Goal: Task Accomplishment & Management: Manage account settings

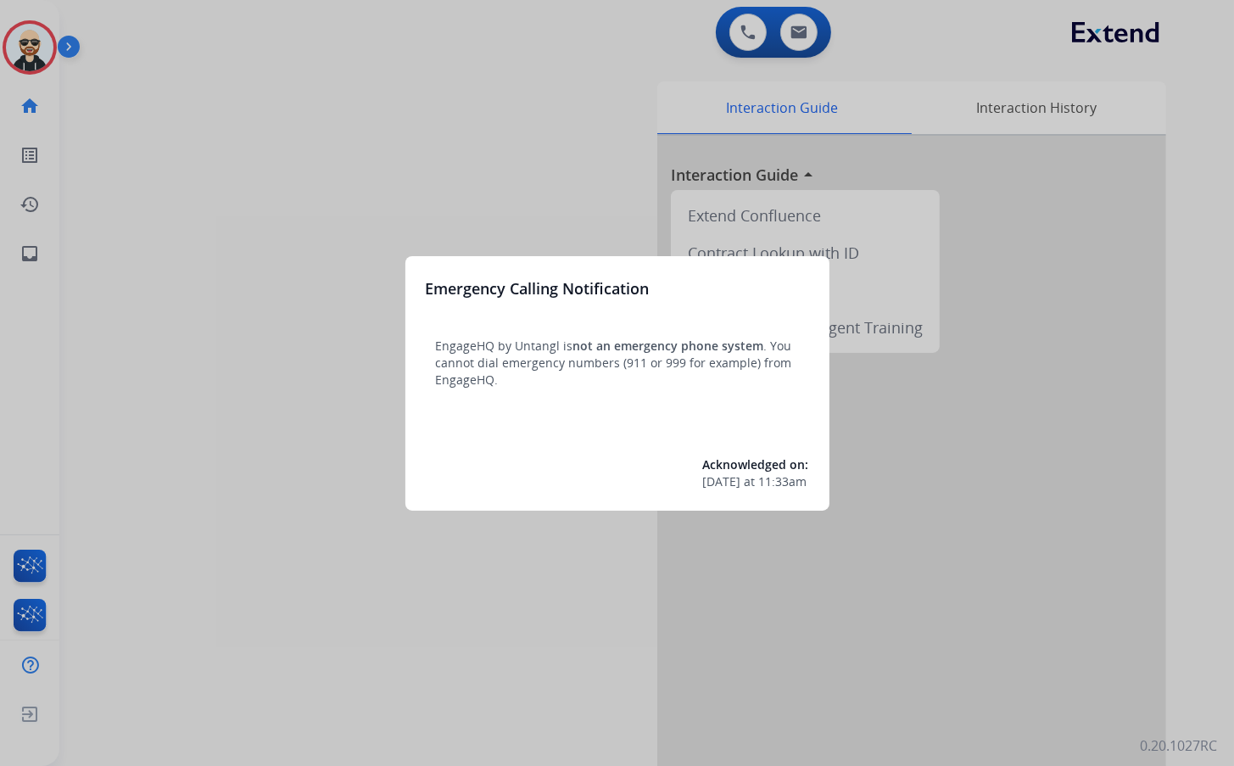
click at [384, 277] on div at bounding box center [617, 383] width 1234 height 766
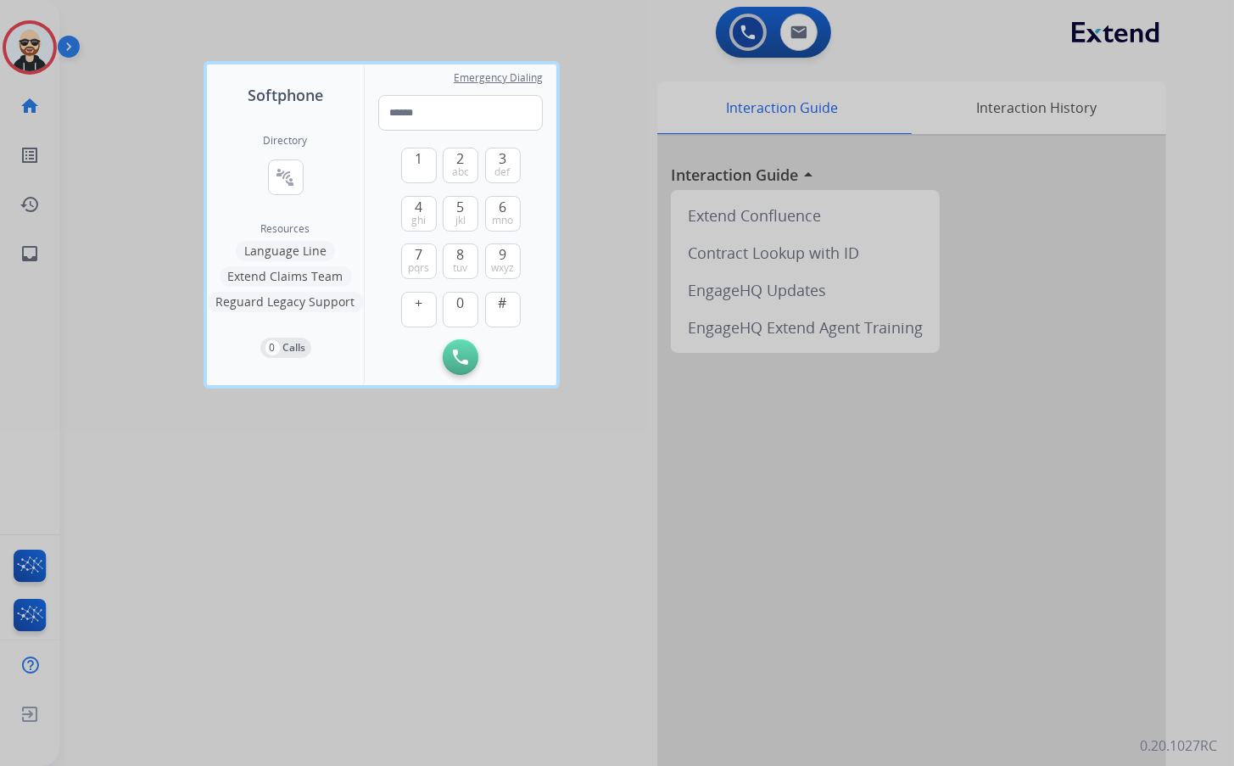
click at [280, 525] on div at bounding box center [617, 383] width 1234 height 766
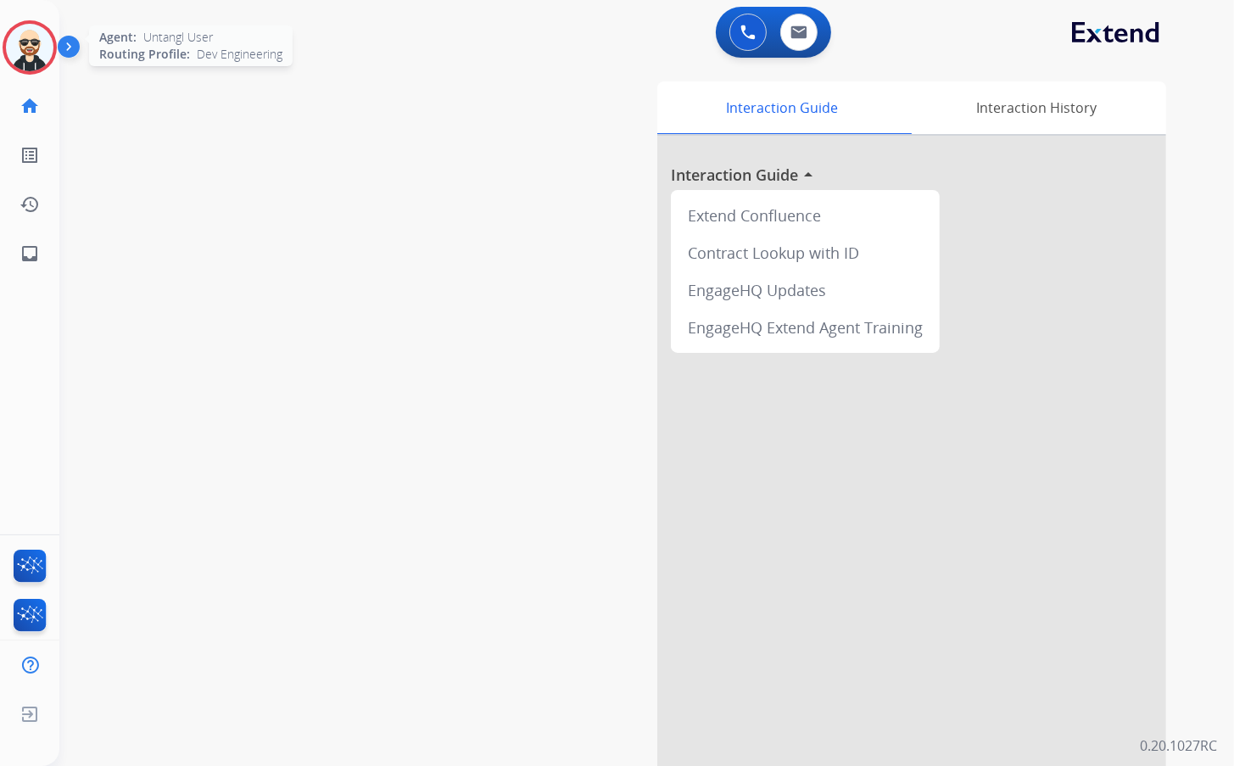
click at [31, 44] on img at bounding box center [30, 48] width 48 height 48
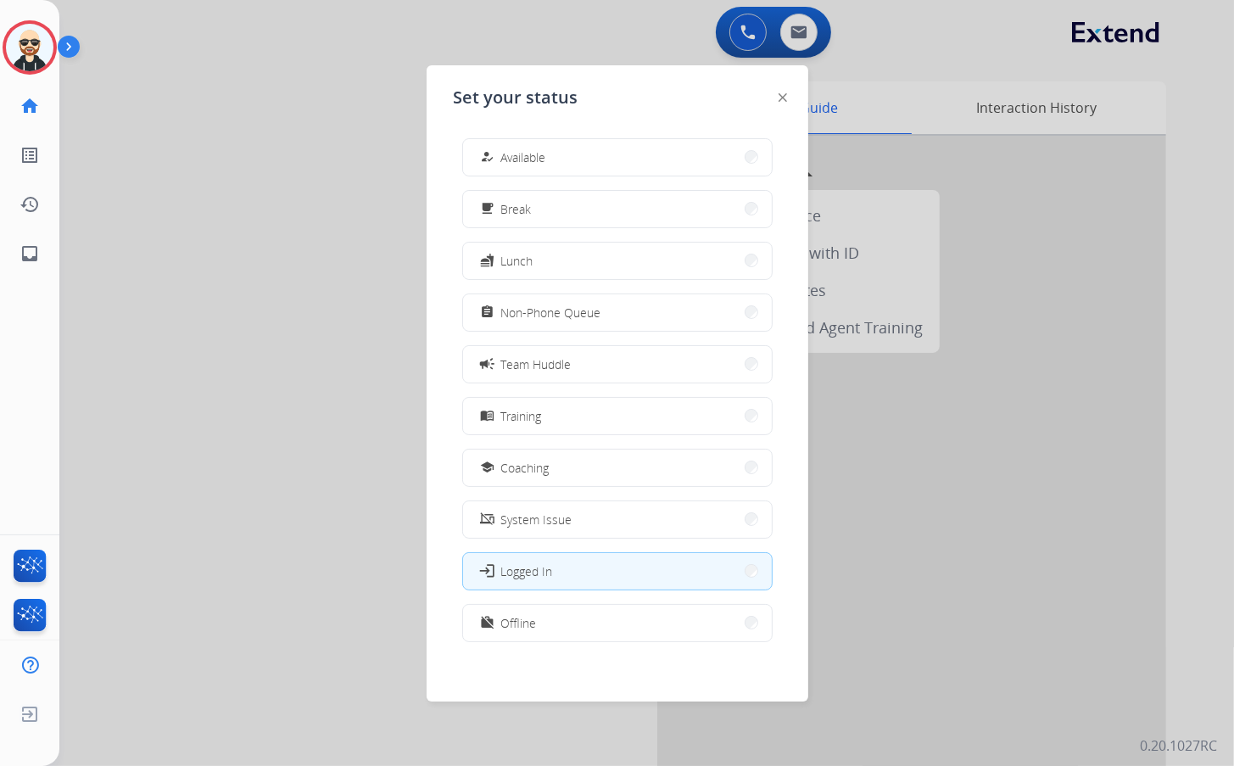
drag, startPoint x: 172, startPoint y: 221, endPoint x: 161, endPoint y: 204, distance: 20.2
click at [175, 223] on div at bounding box center [617, 383] width 1234 height 766
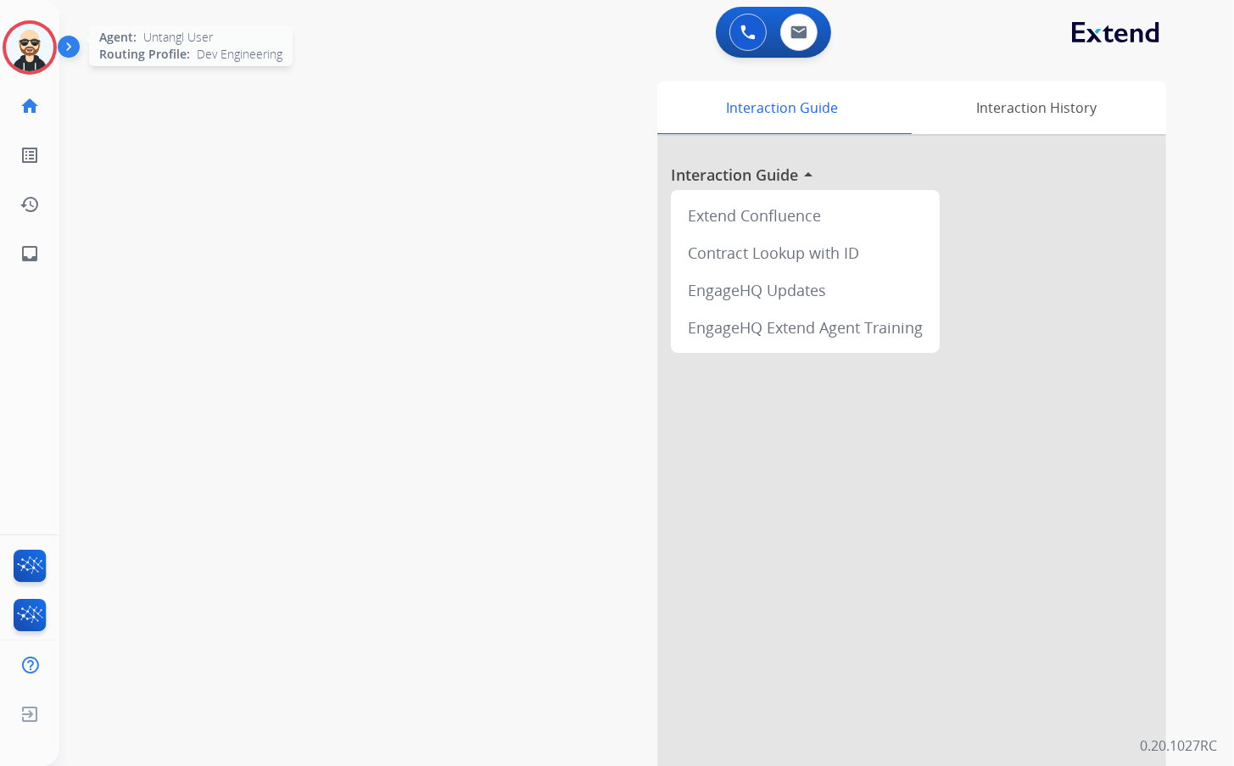
click at [20, 62] on img at bounding box center [30, 48] width 48 height 48
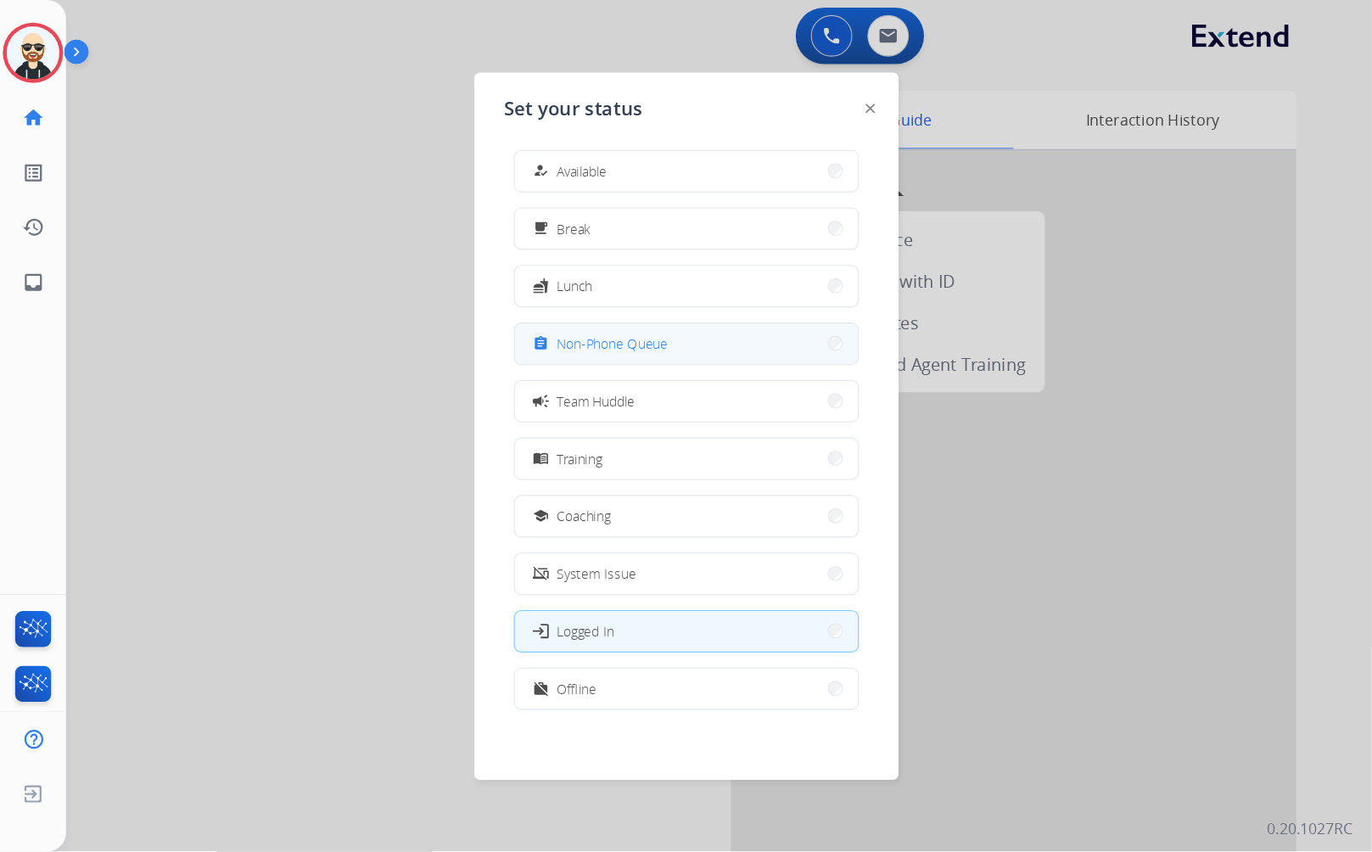
scroll to position [4, 0]
click at [526, 315] on span "Non-Phone Queue" at bounding box center [551, 308] width 100 height 18
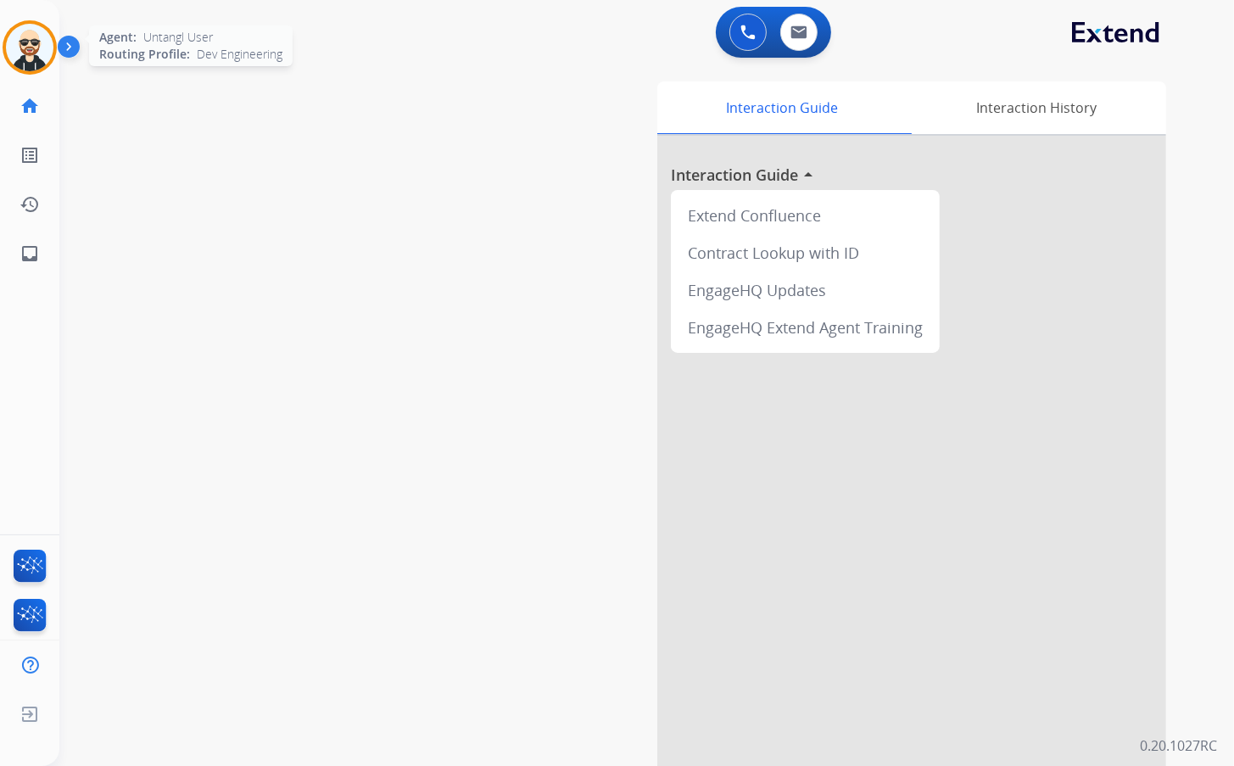
click at [46, 60] on img at bounding box center [30, 48] width 48 height 48
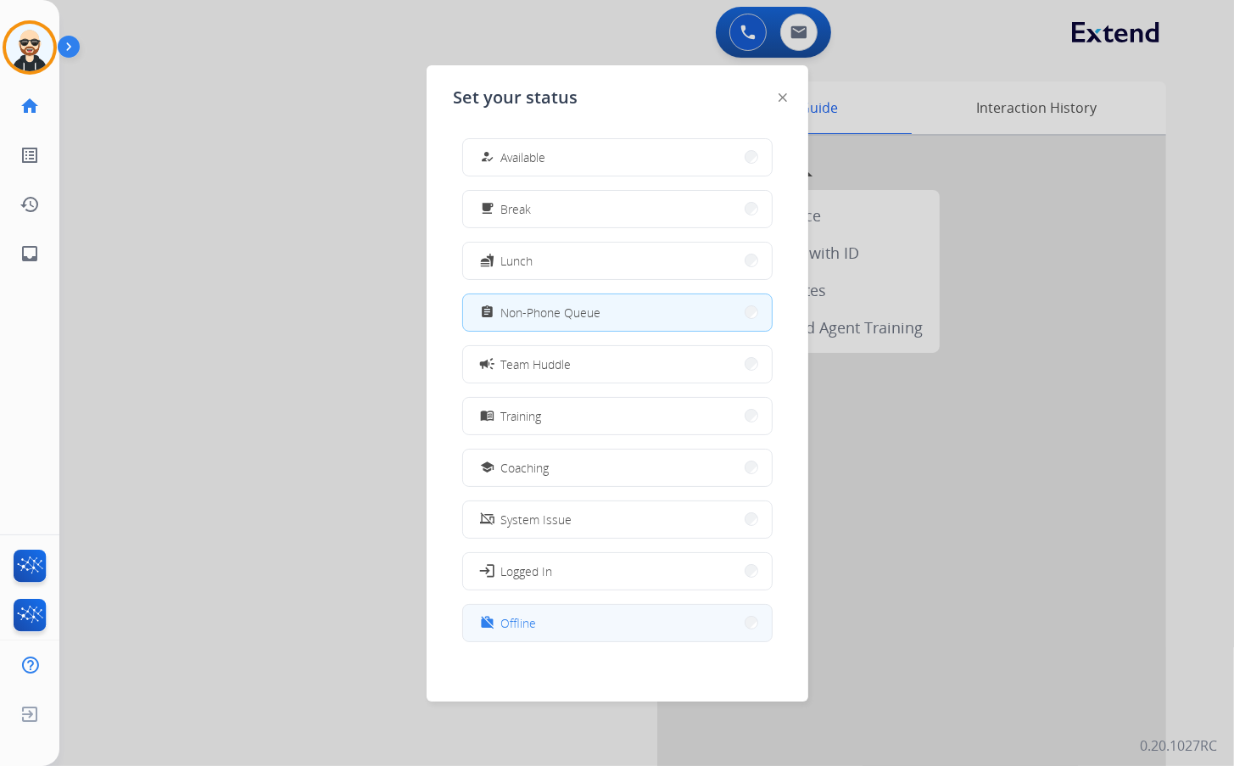
click at [542, 626] on button "work_off Offline" at bounding box center [617, 623] width 309 height 36
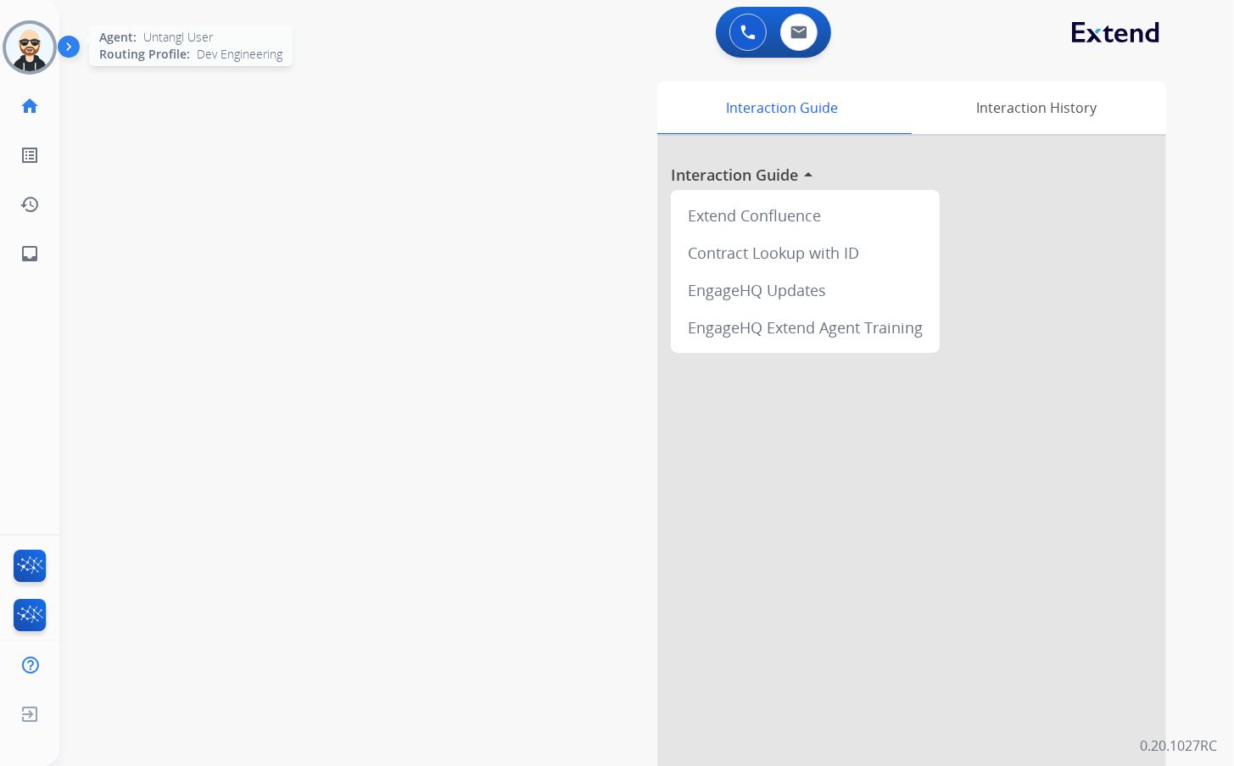
click at [52, 53] on img at bounding box center [30, 48] width 48 height 48
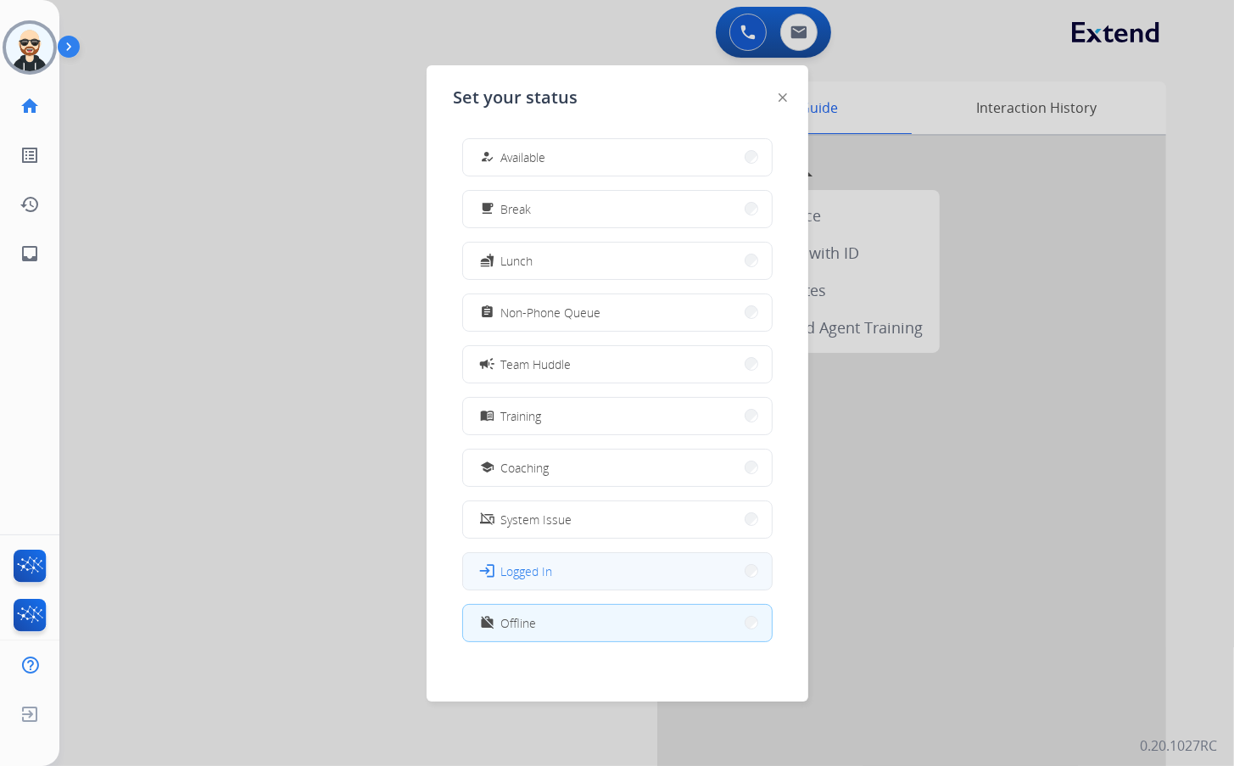
click at [623, 577] on button "login Logged In" at bounding box center [617, 571] width 309 height 36
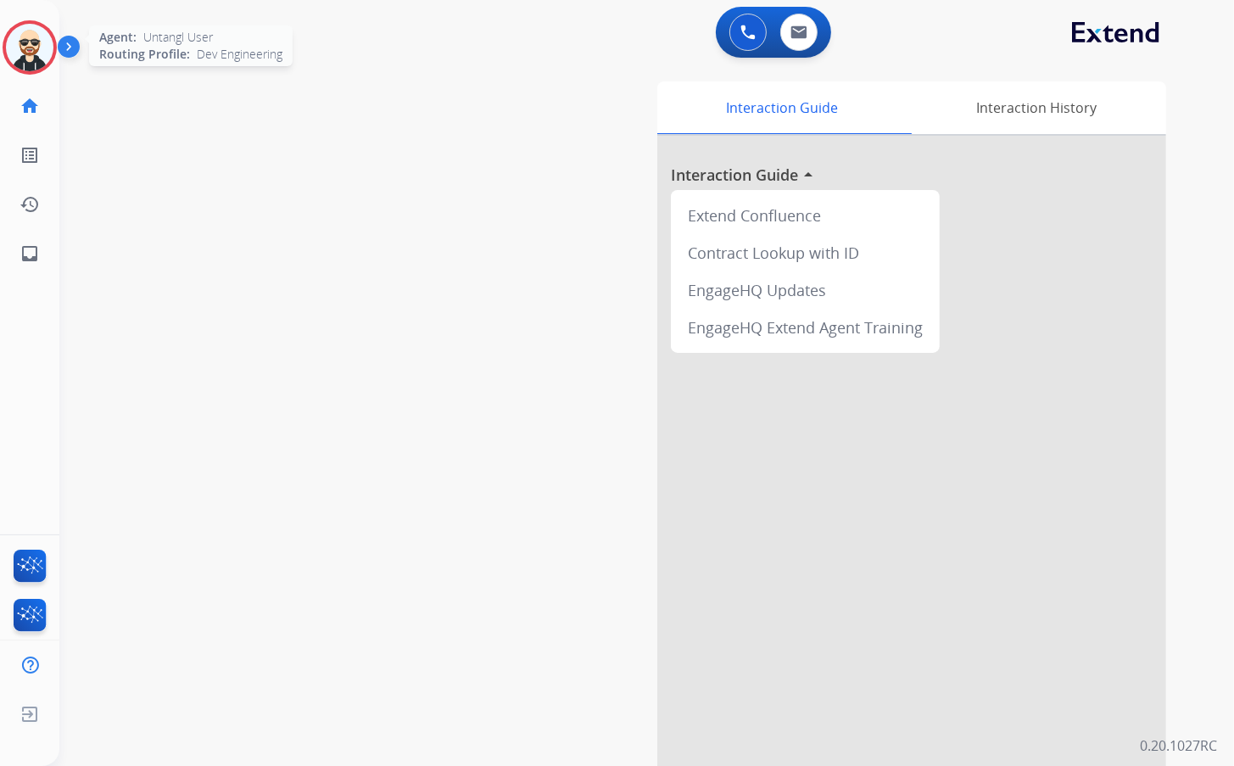
click at [31, 52] on img at bounding box center [30, 48] width 48 height 48
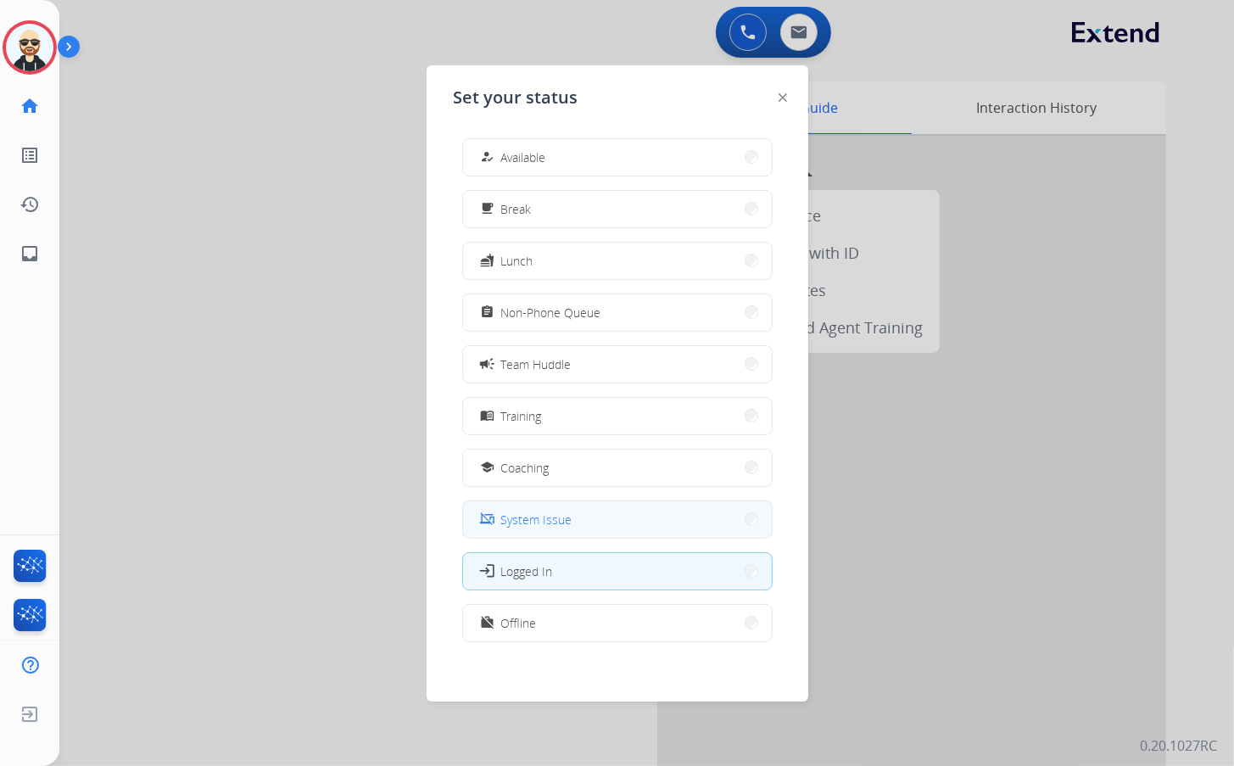
click at [616, 510] on button "phonelink_off System Issue" at bounding box center [617, 519] width 309 height 36
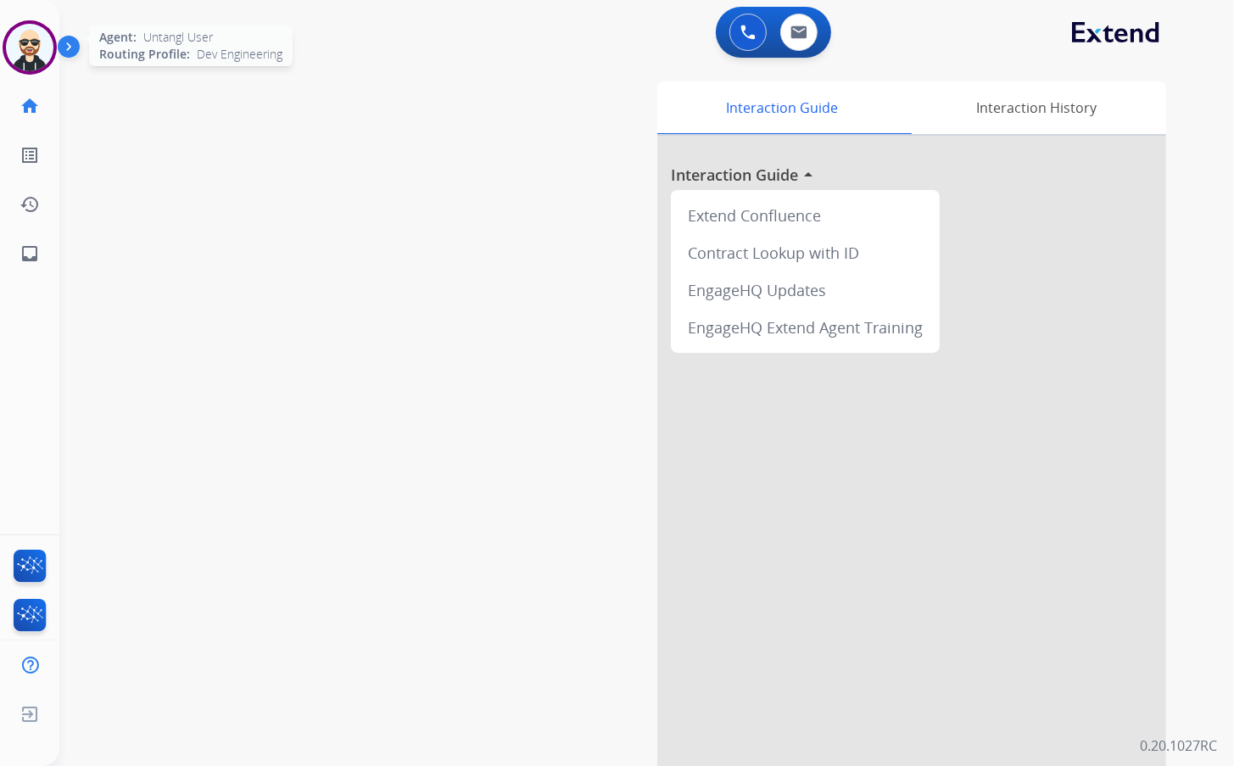
click at [31, 43] on img at bounding box center [30, 48] width 48 height 48
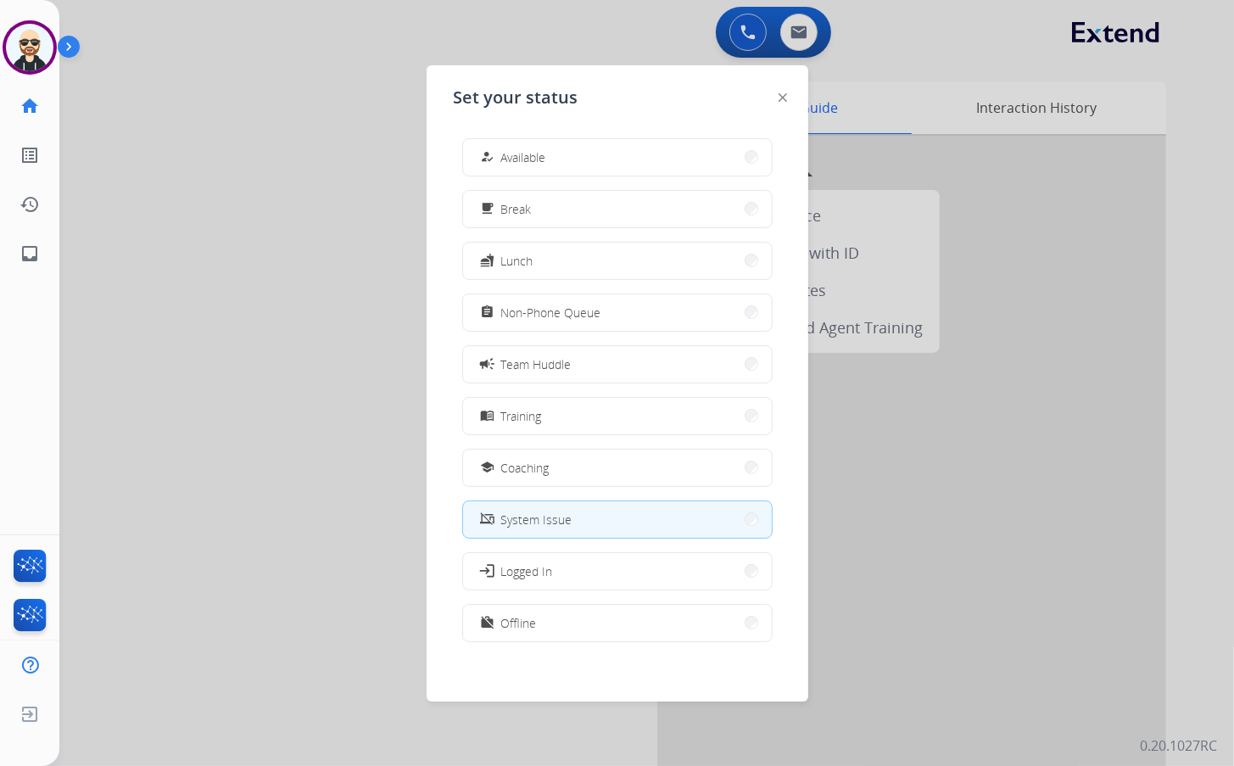
click at [313, 410] on div at bounding box center [617, 383] width 1234 height 766
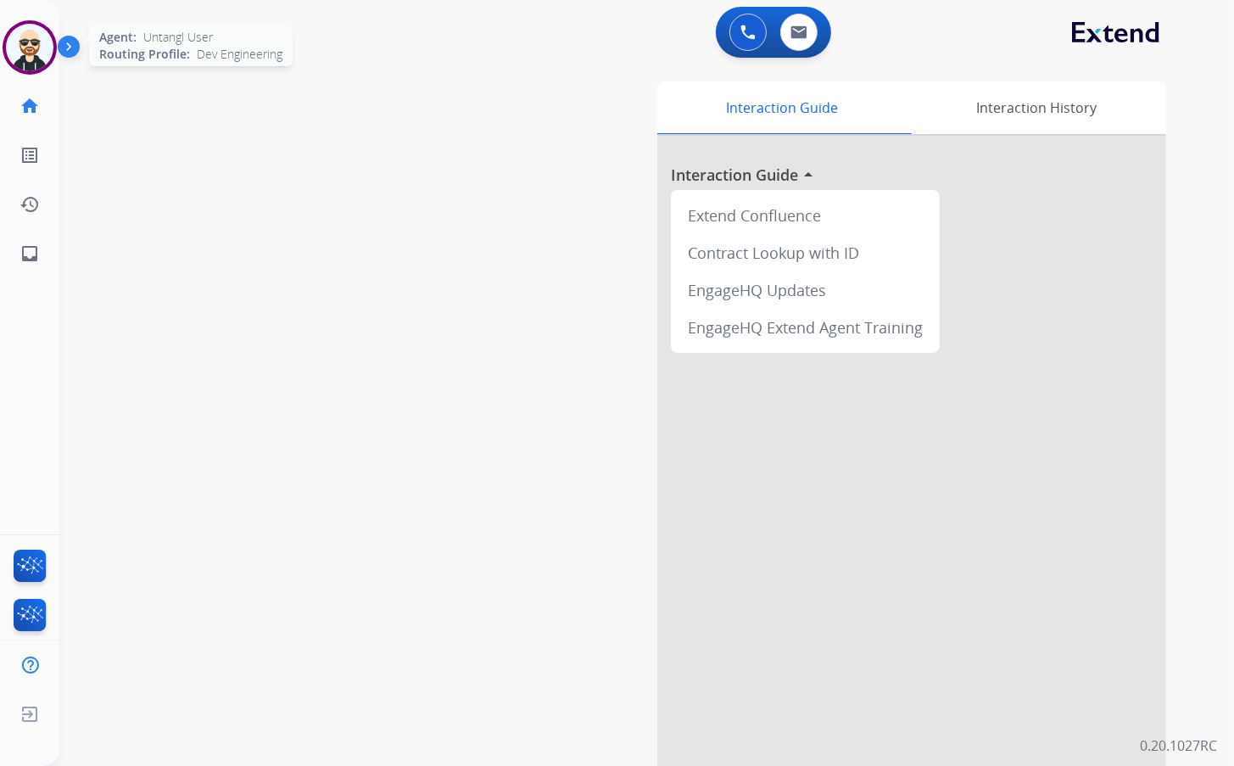
click at [20, 43] on img at bounding box center [30, 48] width 48 height 48
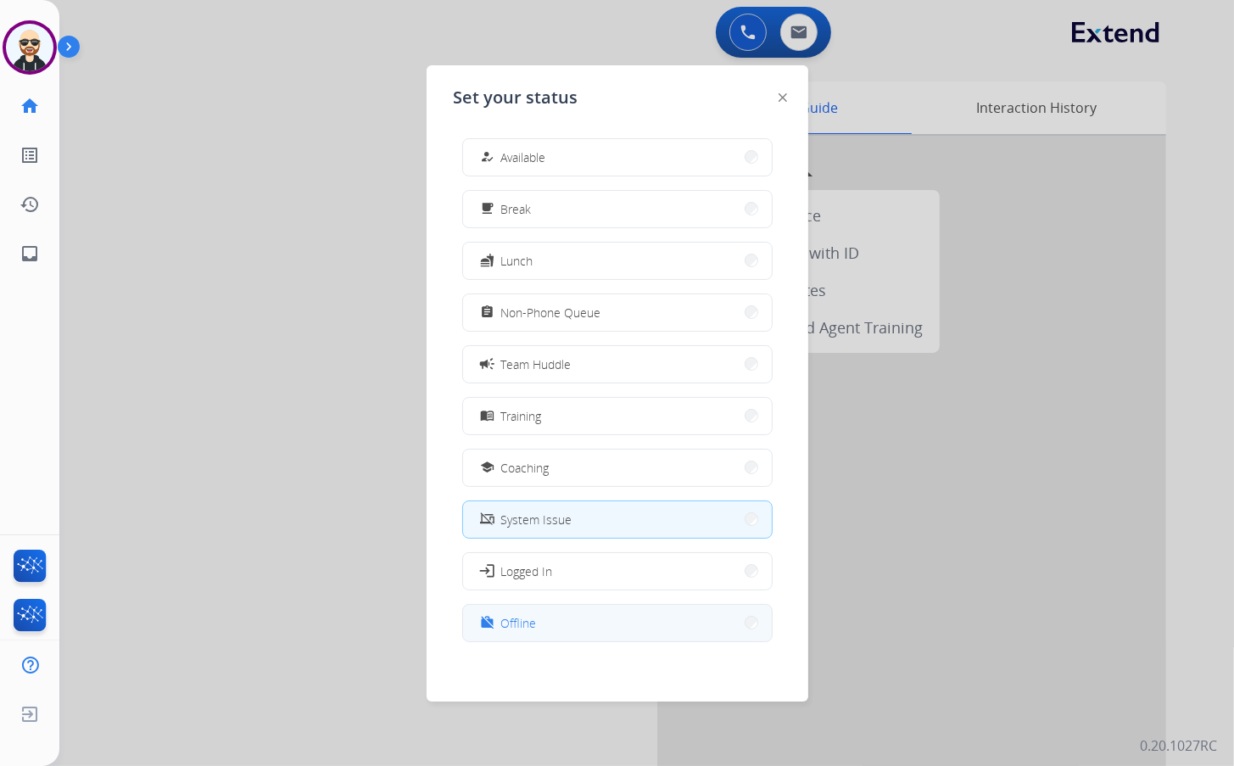
click at [510, 609] on button "work_off Offline" at bounding box center [617, 623] width 309 height 36
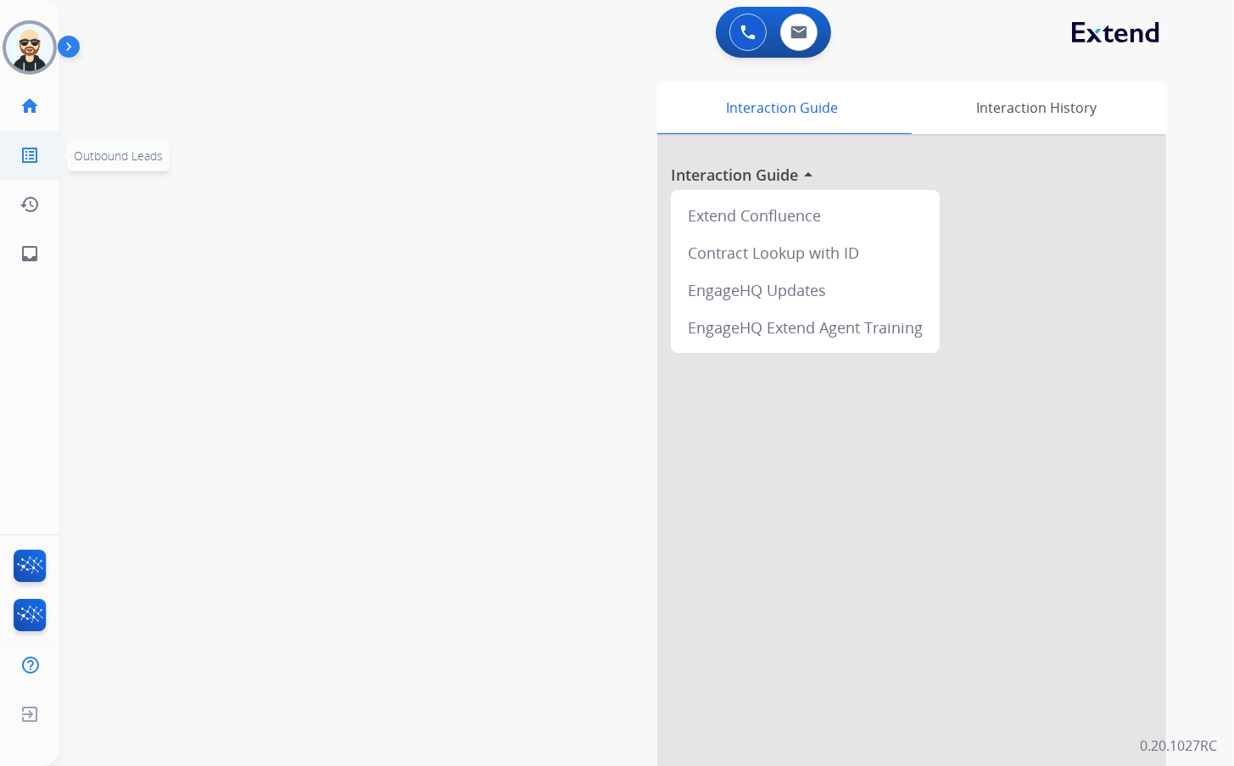
click at [34, 149] on mat-icon "list_alt" at bounding box center [30, 155] width 20 height 20
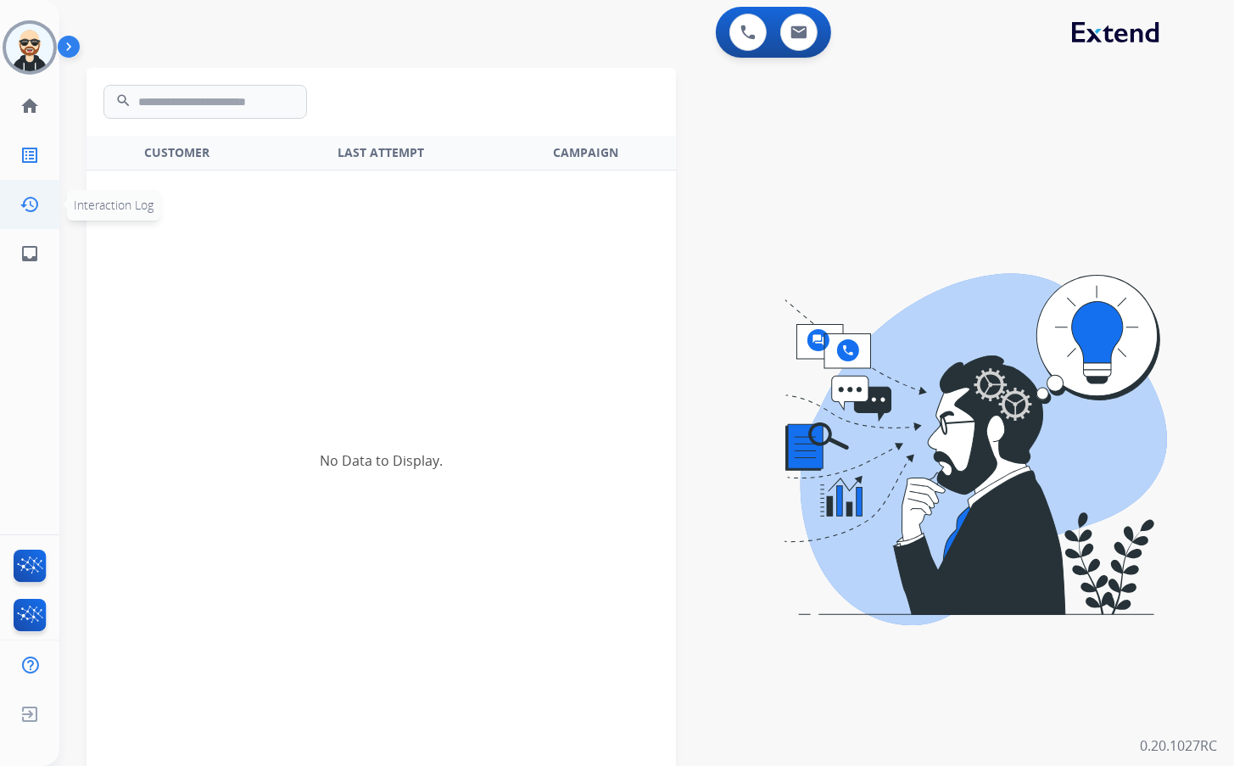
click at [29, 199] on mat-icon "history" at bounding box center [30, 204] width 20 height 20
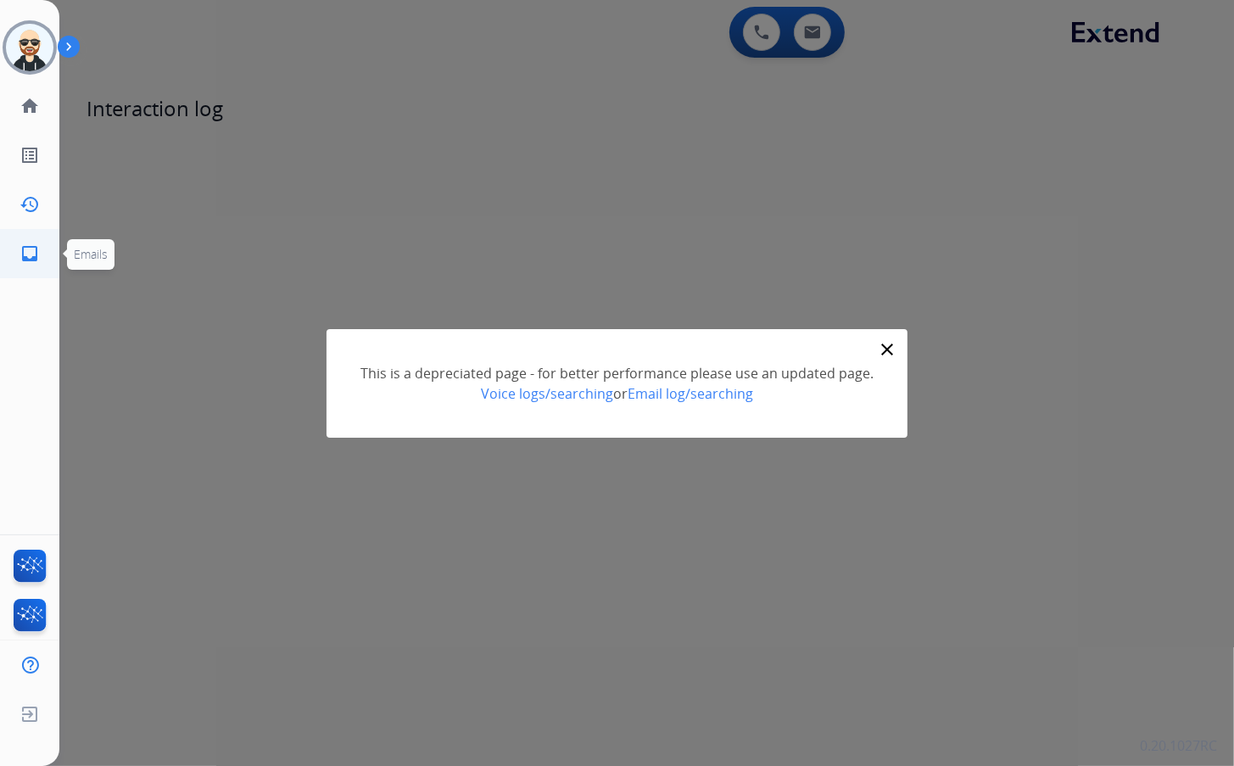
click at [22, 247] on mat-icon "inbox" at bounding box center [30, 253] width 20 height 20
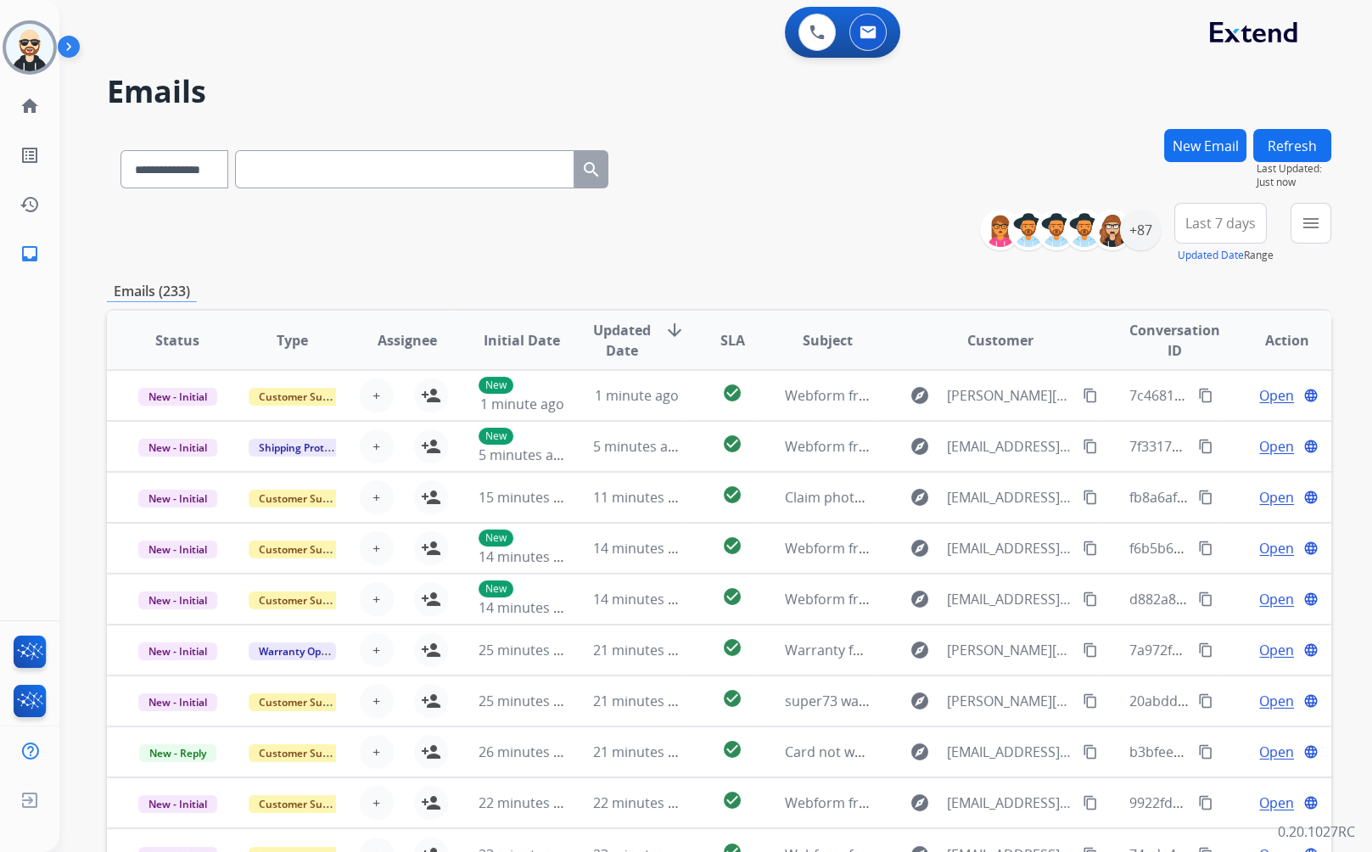
drag, startPoint x: 1123, startPoint y: 21, endPoint x: 943, endPoint y: 120, distance: 206.2
click at [943, 120] on div "**********" at bounding box center [695, 487] width 1272 height 852
click at [1219, 136] on button "New Email" at bounding box center [1205, 145] width 82 height 33
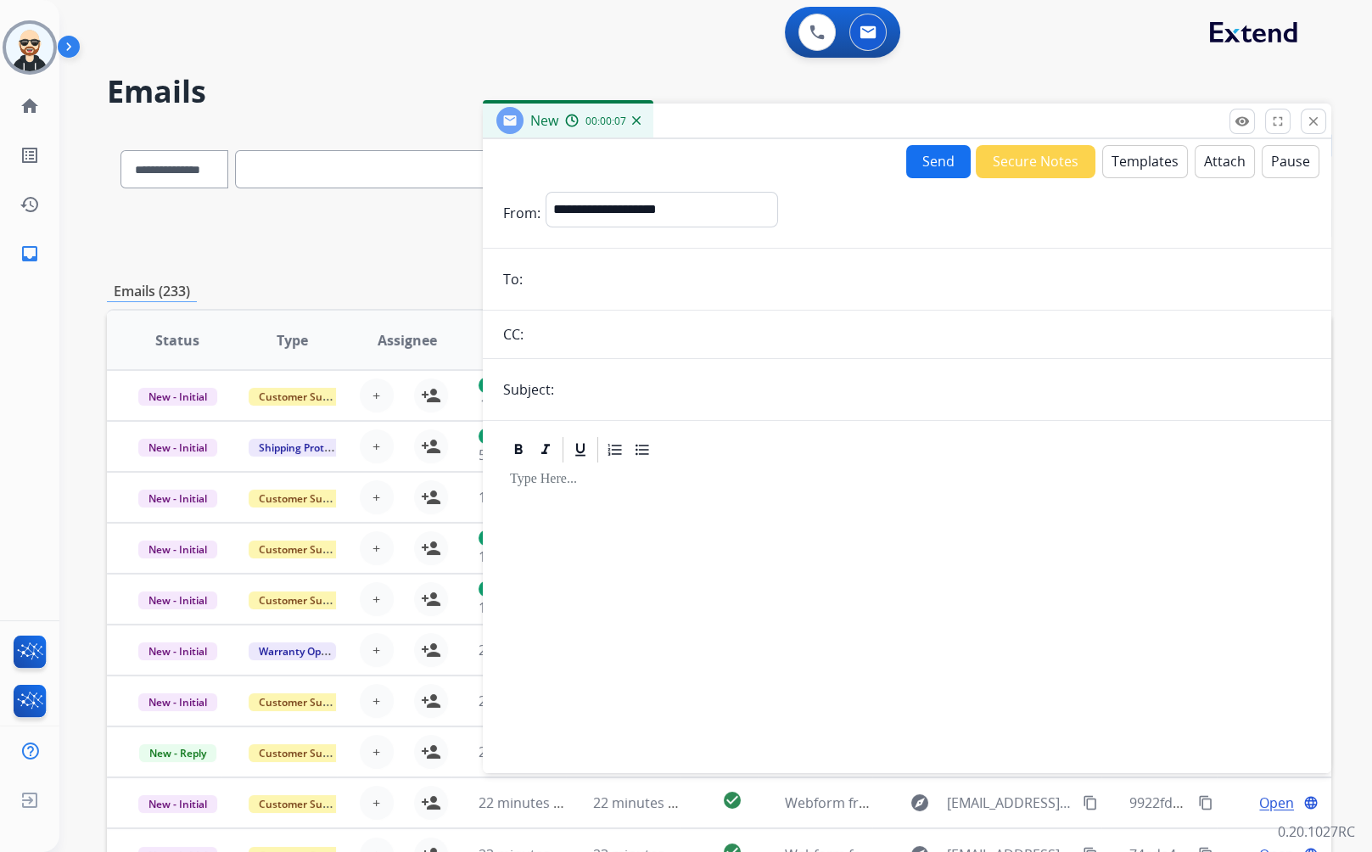
drag, startPoint x: 1160, startPoint y: 157, endPoint x: 1155, endPoint y: 165, distance: 8.7
click at [1155, 165] on button "Templates" at bounding box center [1145, 161] width 86 height 33
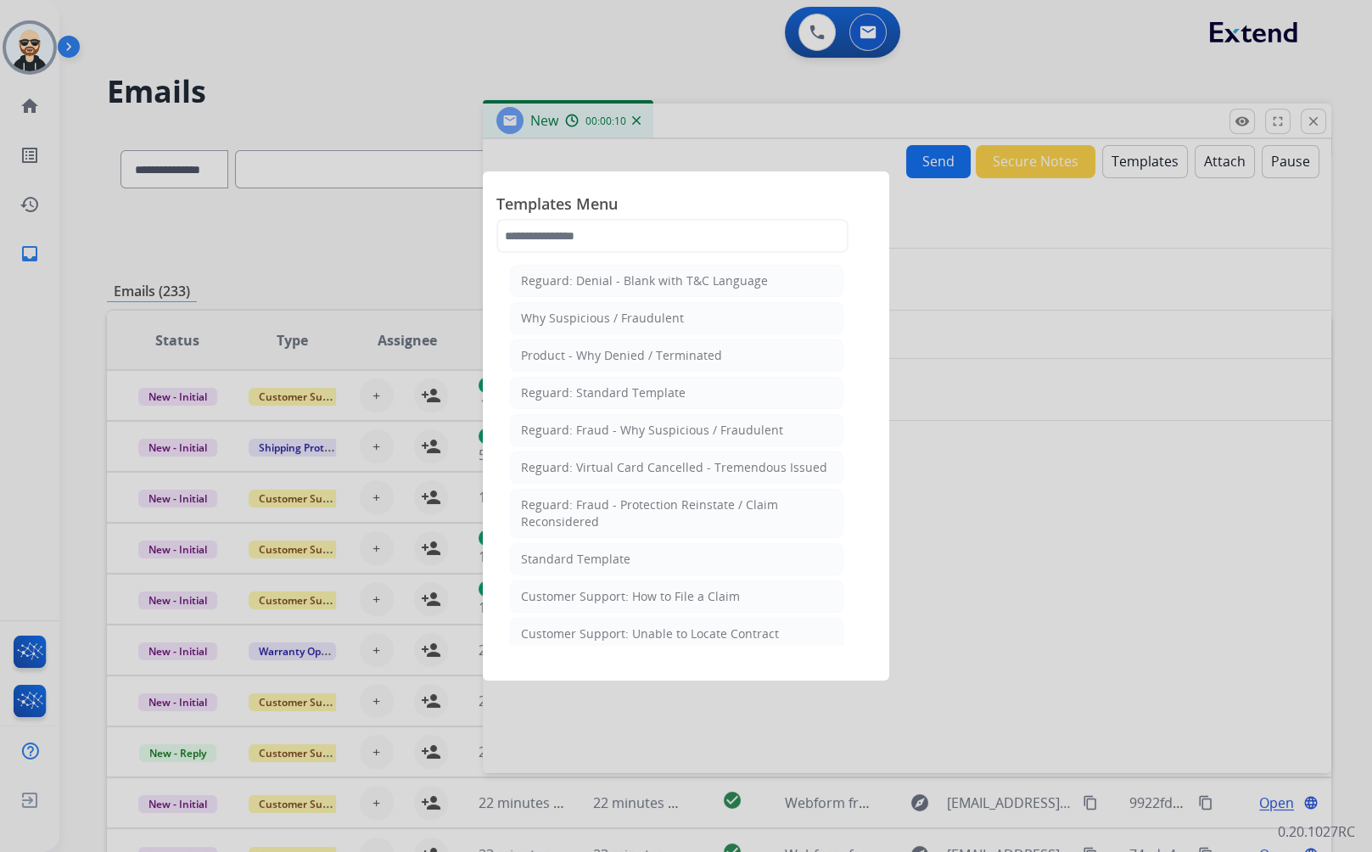
click at [1234, 165] on div at bounding box center [686, 426] width 1372 height 852
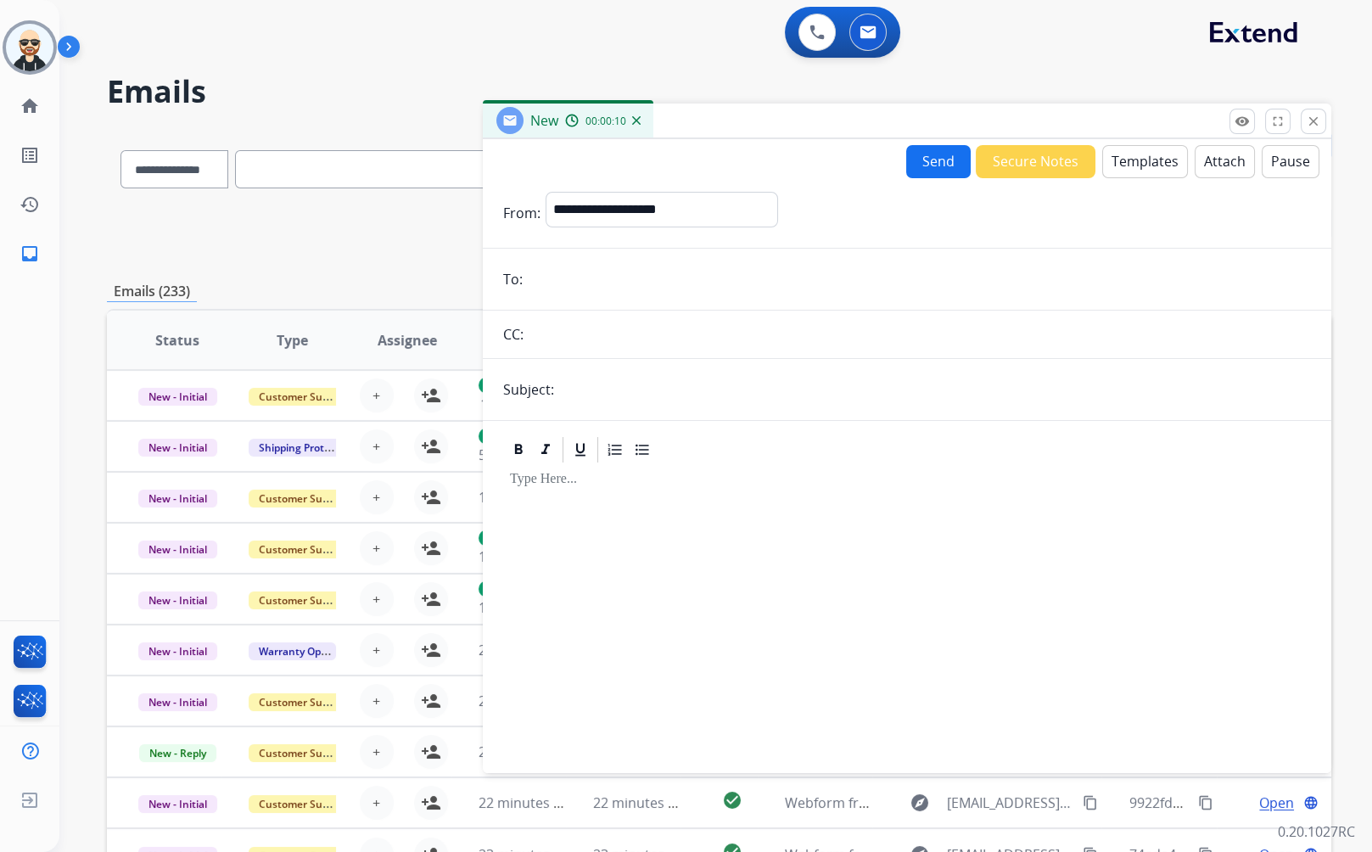
click at [1221, 161] on button "Attach" at bounding box center [1225, 161] width 60 height 33
click at [1234, 159] on button "Pause" at bounding box center [1291, 161] width 58 height 33
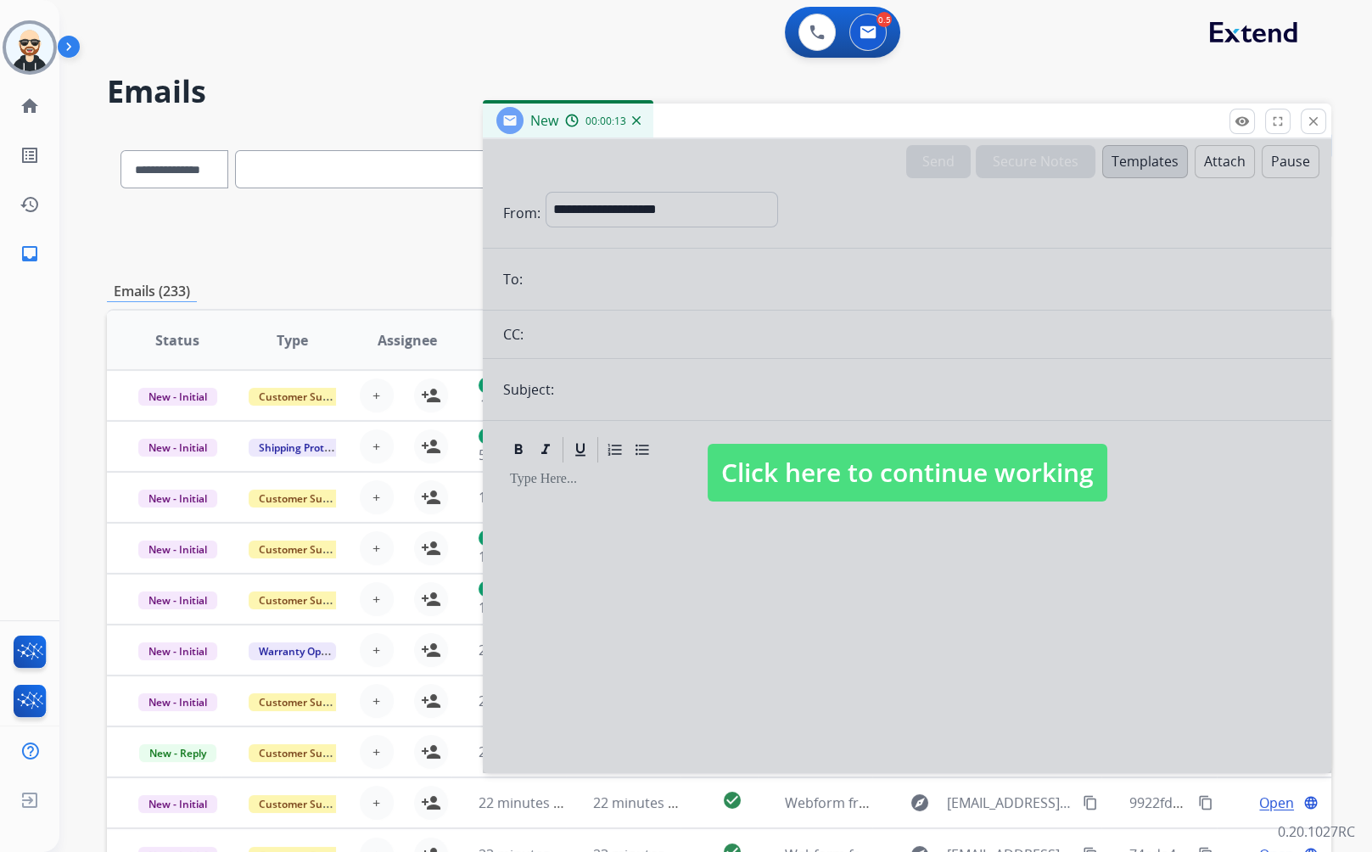
click at [1234, 159] on div at bounding box center [907, 456] width 848 height 634
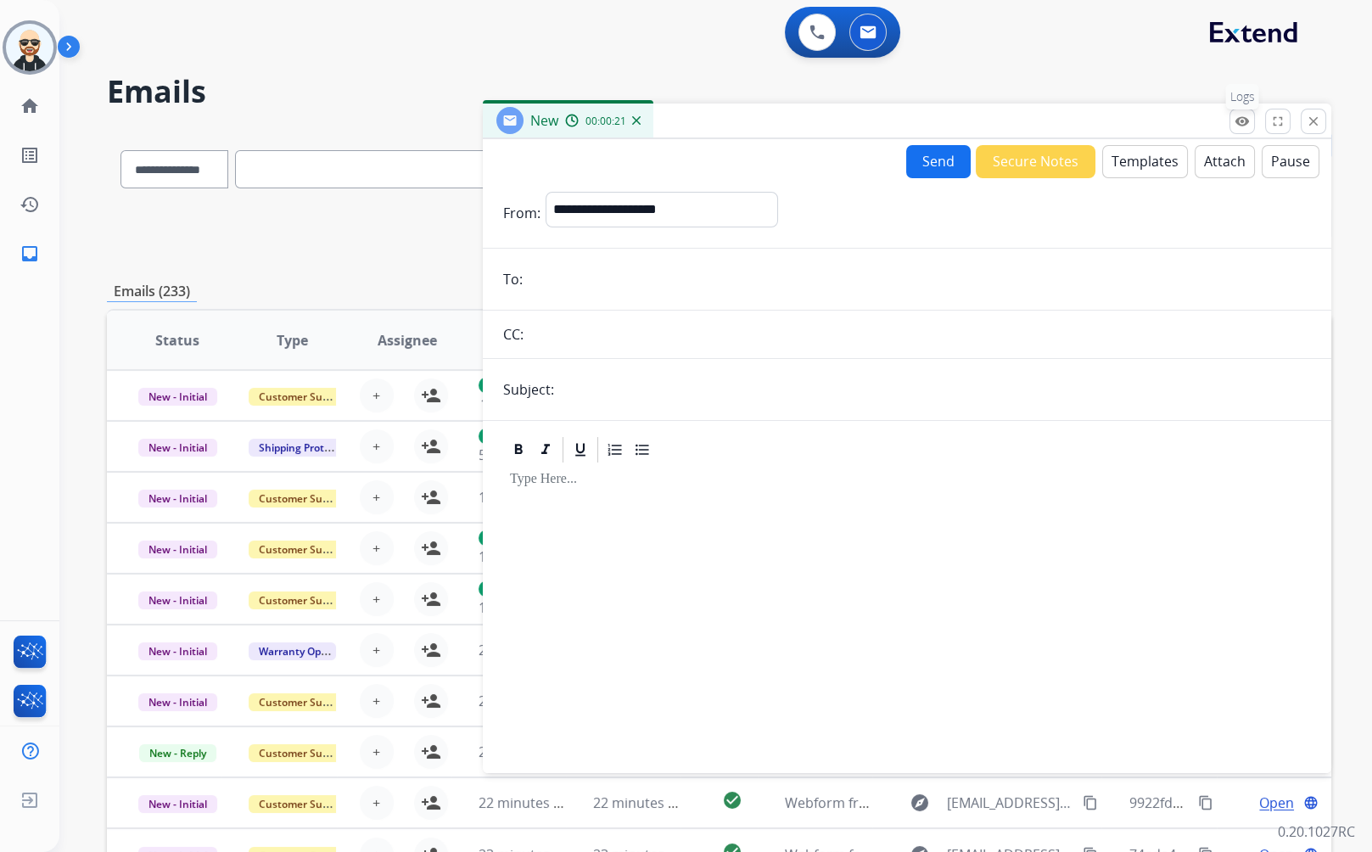
click at [1234, 120] on mat-icon "remove_red_eye" at bounding box center [1241, 121] width 15 height 15
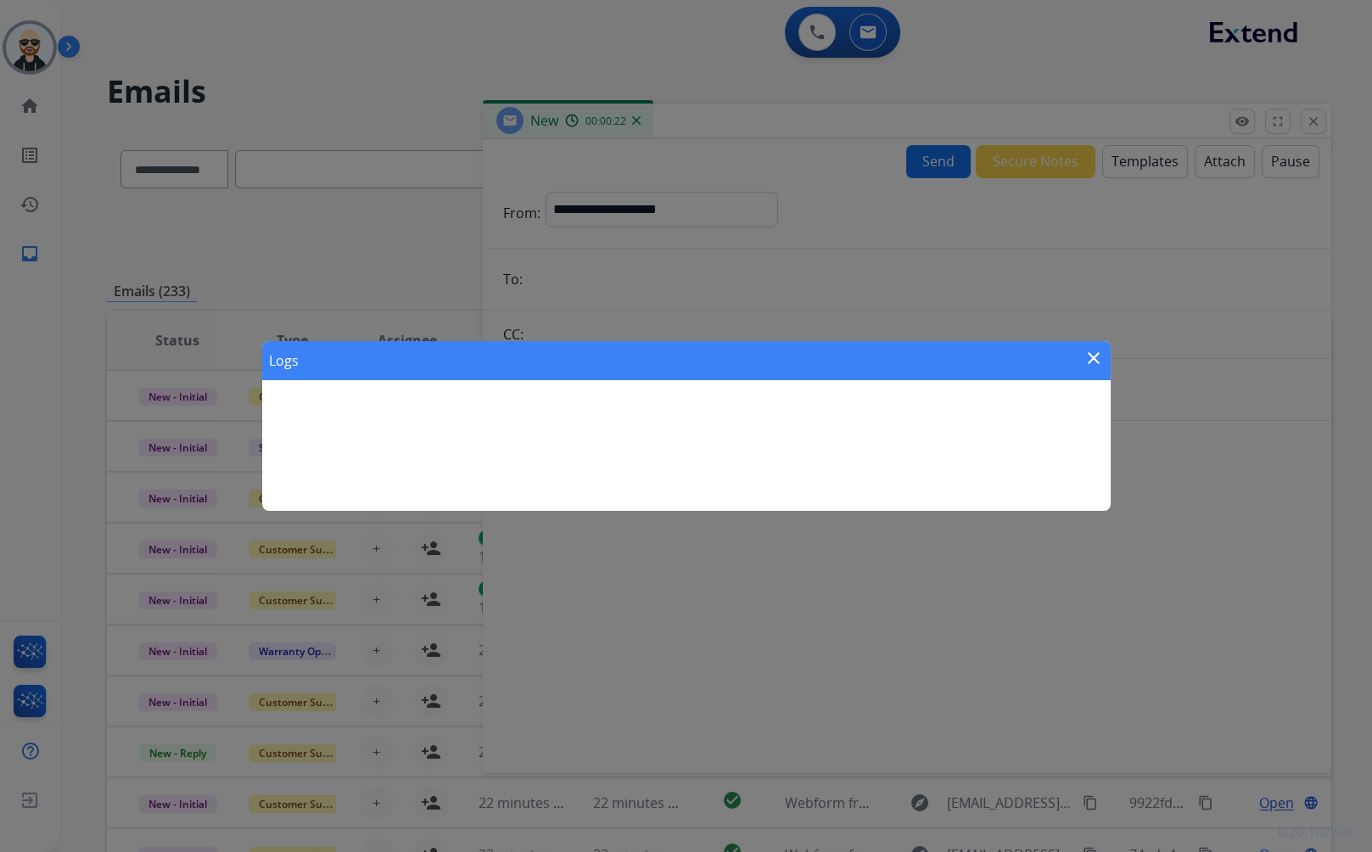
click at [1095, 354] on mat-icon "close" at bounding box center [1093, 358] width 20 height 20
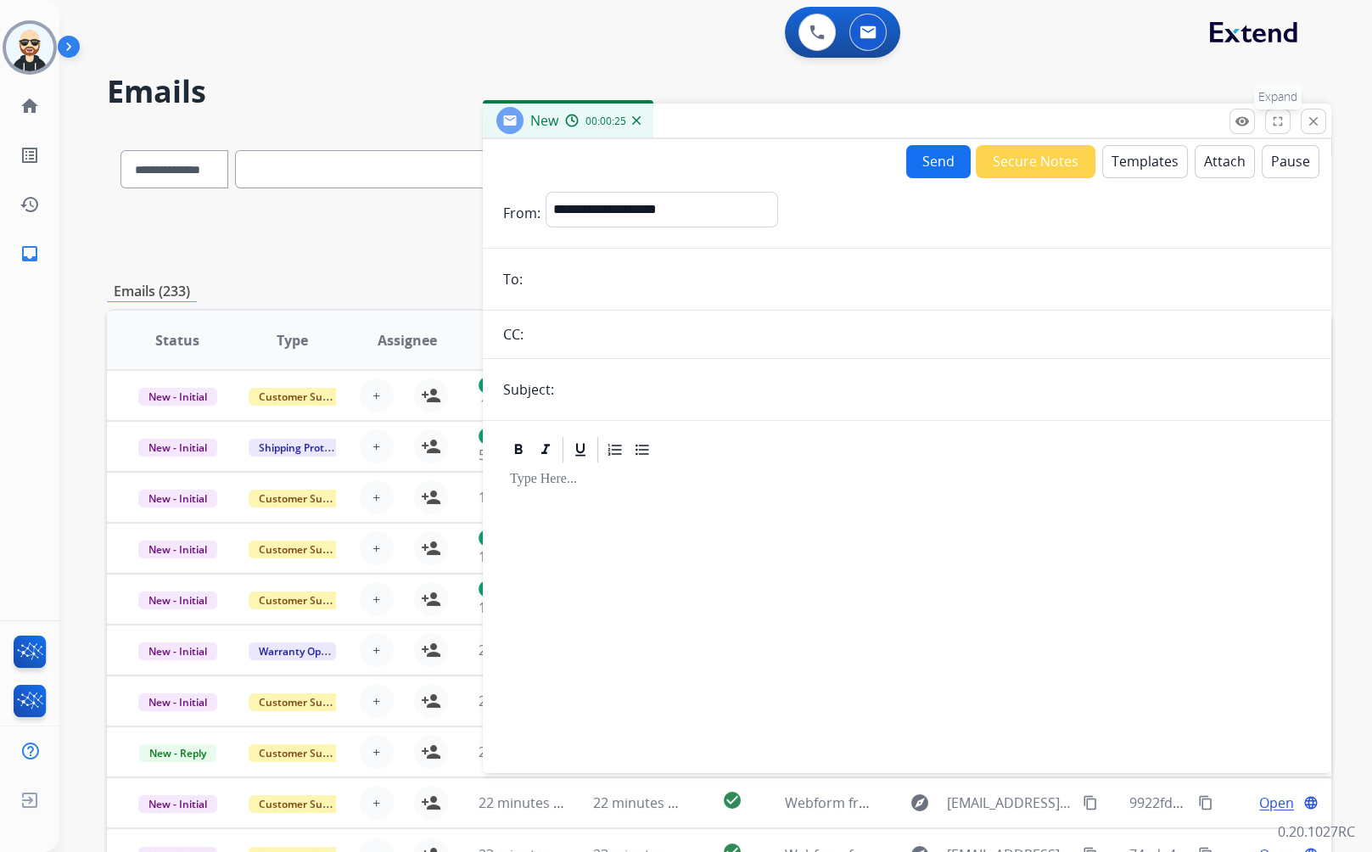
click at [1234, 116] on mat-icon "fullscreen" at bounding box center [1277, 121] width 15 height 15
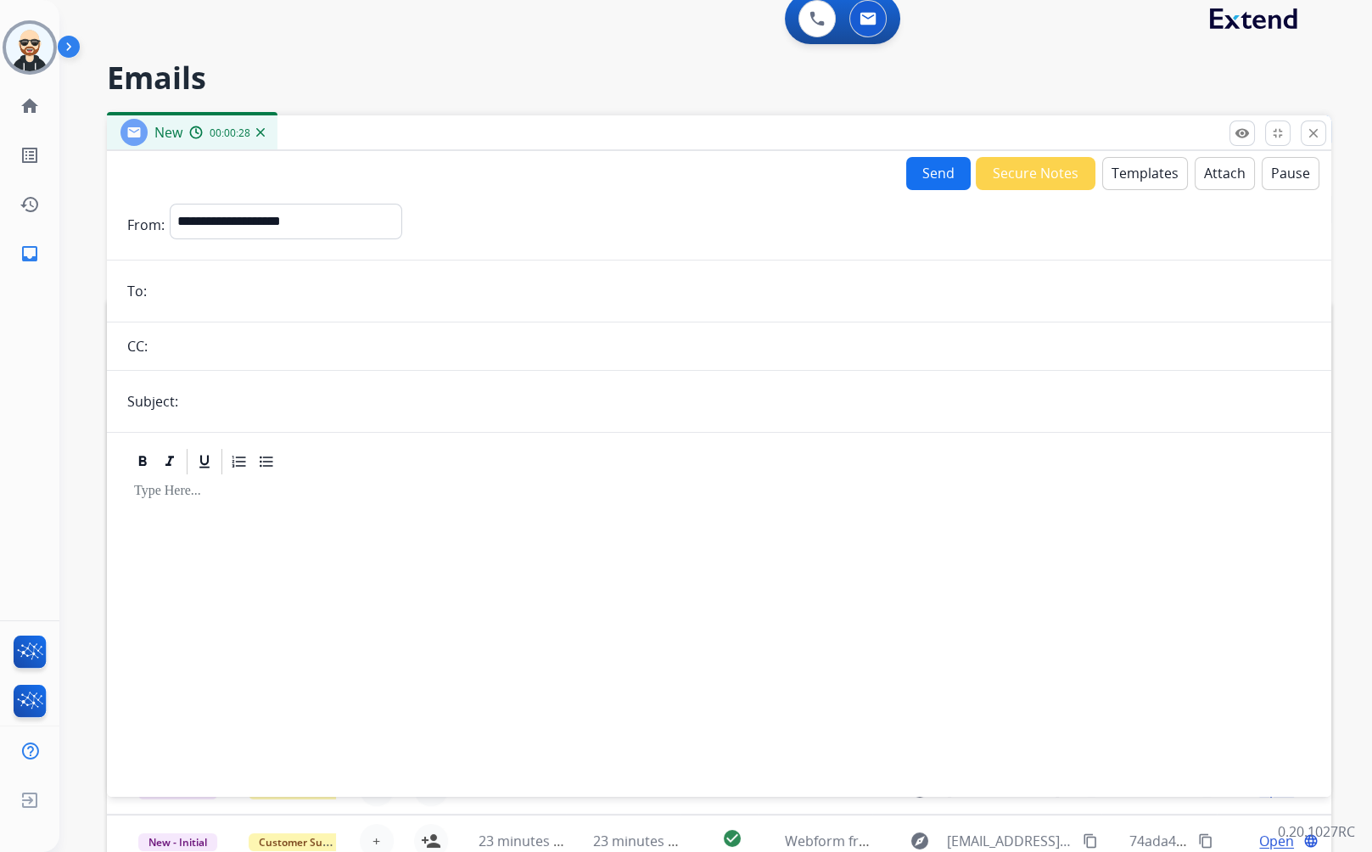
scroll to position [16, 0]
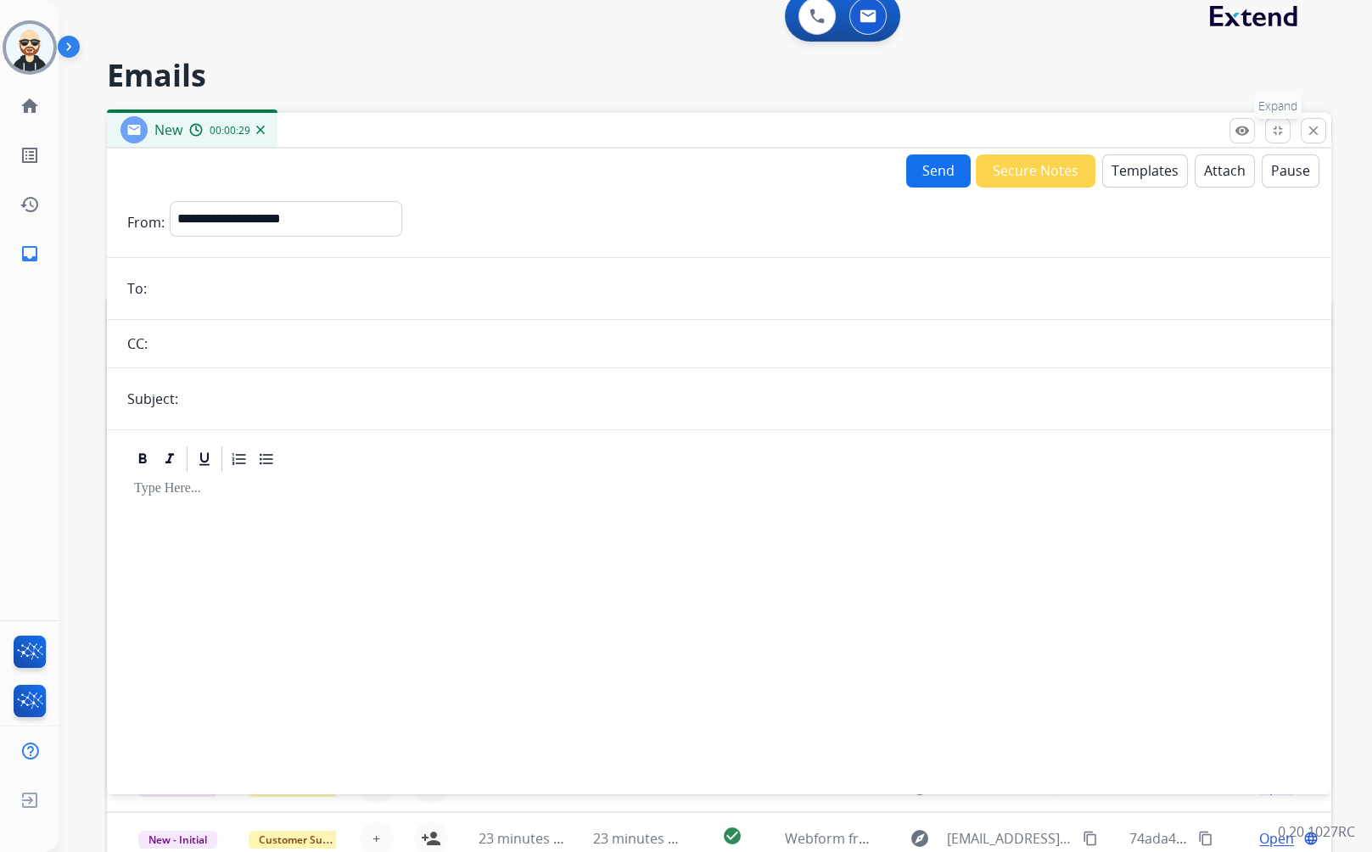
click at [1234, 130] on mat-icon "fullscreen_exit" at bounding box center [1277, 130] width 15 height 15
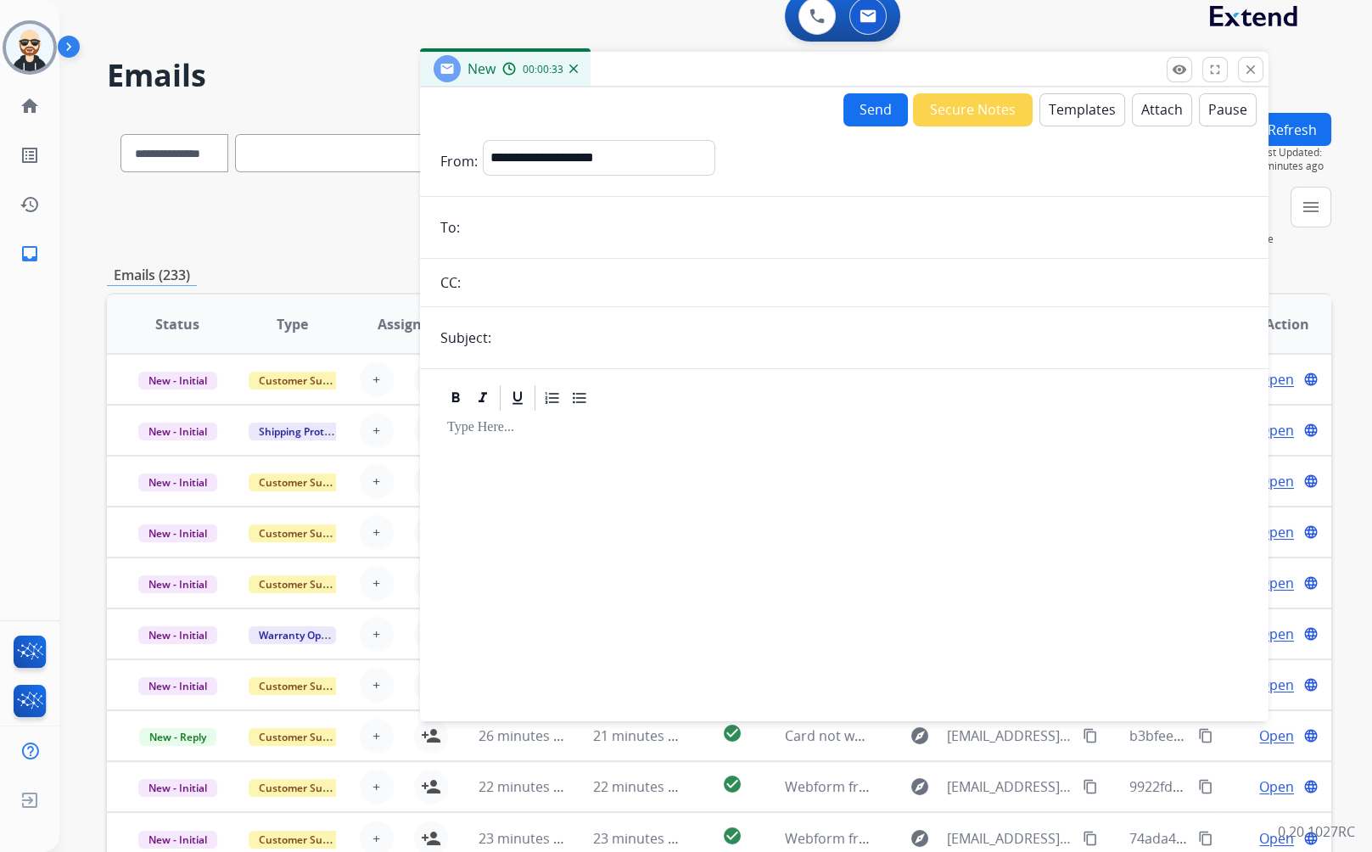
drag, startPoint x: 1125, startPoint y: 102, endPoint x: 952, endPoint y: 72, distance: 175.6
click at [952, 72] on div "New 00:00:33" at bounding box center [844, 70] width 848 height 36
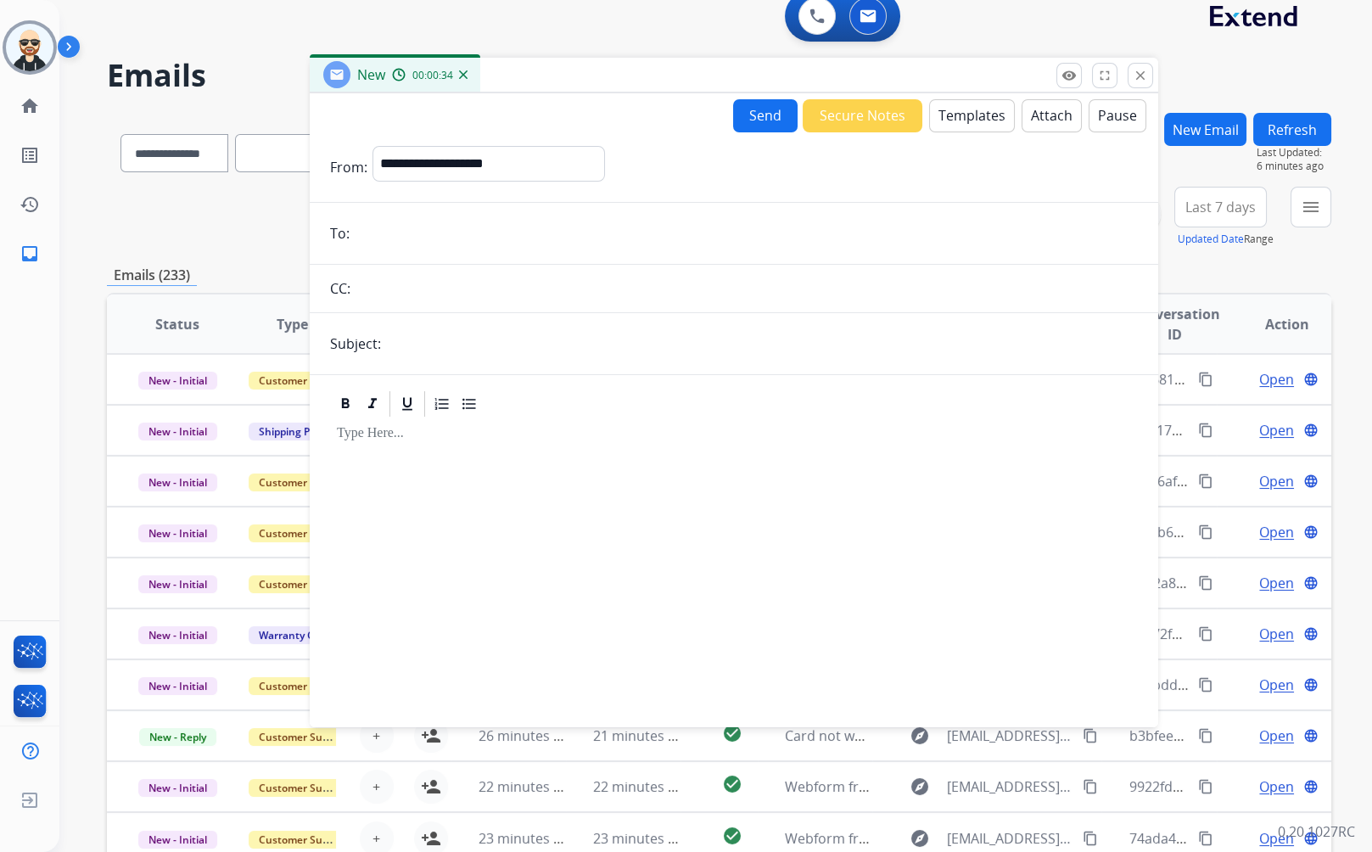
click at [952, 72] on div "New 00:00:34" at bounding box center [734, 76] width 848 height 36
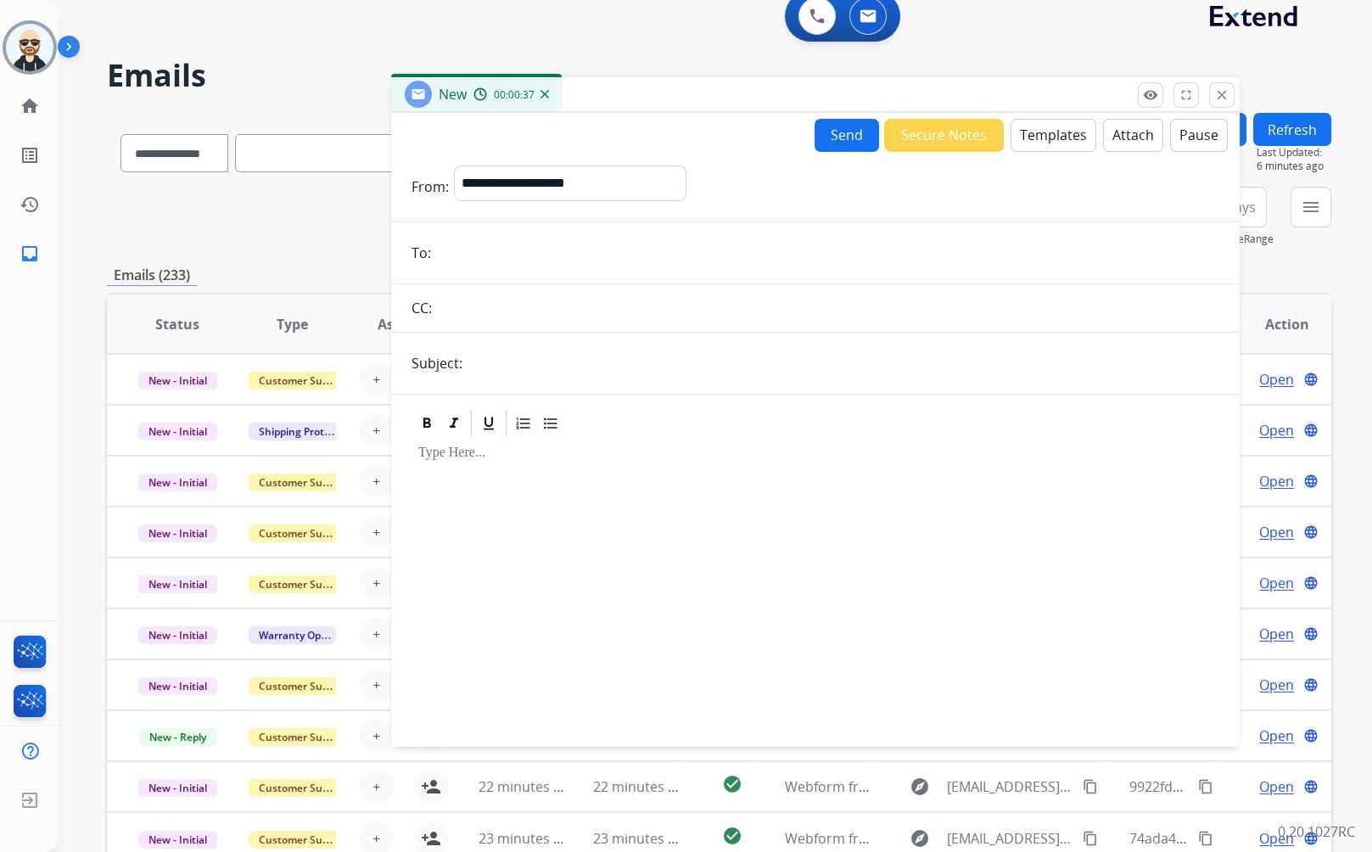
drag, startPoint x: 984, startPoint y: 81, endPoint x: 1066, endPoint y: 100, distance: 83.7
click at [1066, 100] on div "New 00:00:37" at bounding box center [815, 95] width 848 height 36
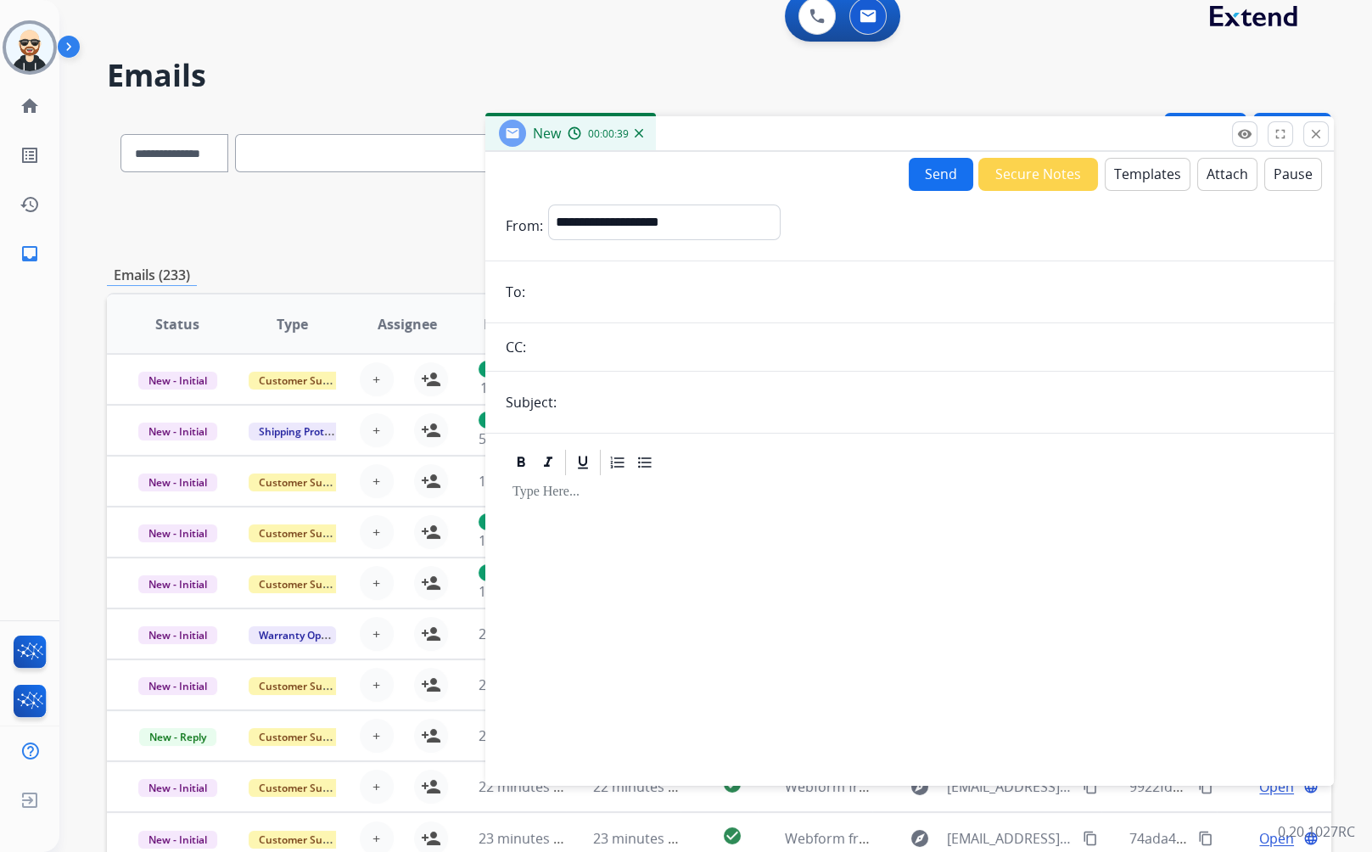
drag, startPoint x: 1034, startPoint y: 98, endPoint x: 1128, endPoint y: 137, distance: 101.9
click at [1128, 137] on div "New 00:00:39" at bounding box center [909, 134] width 848 height 36
click at [1234, 136] on mat-icon "close" at bounding box center [1315, 133] width 15 height 15
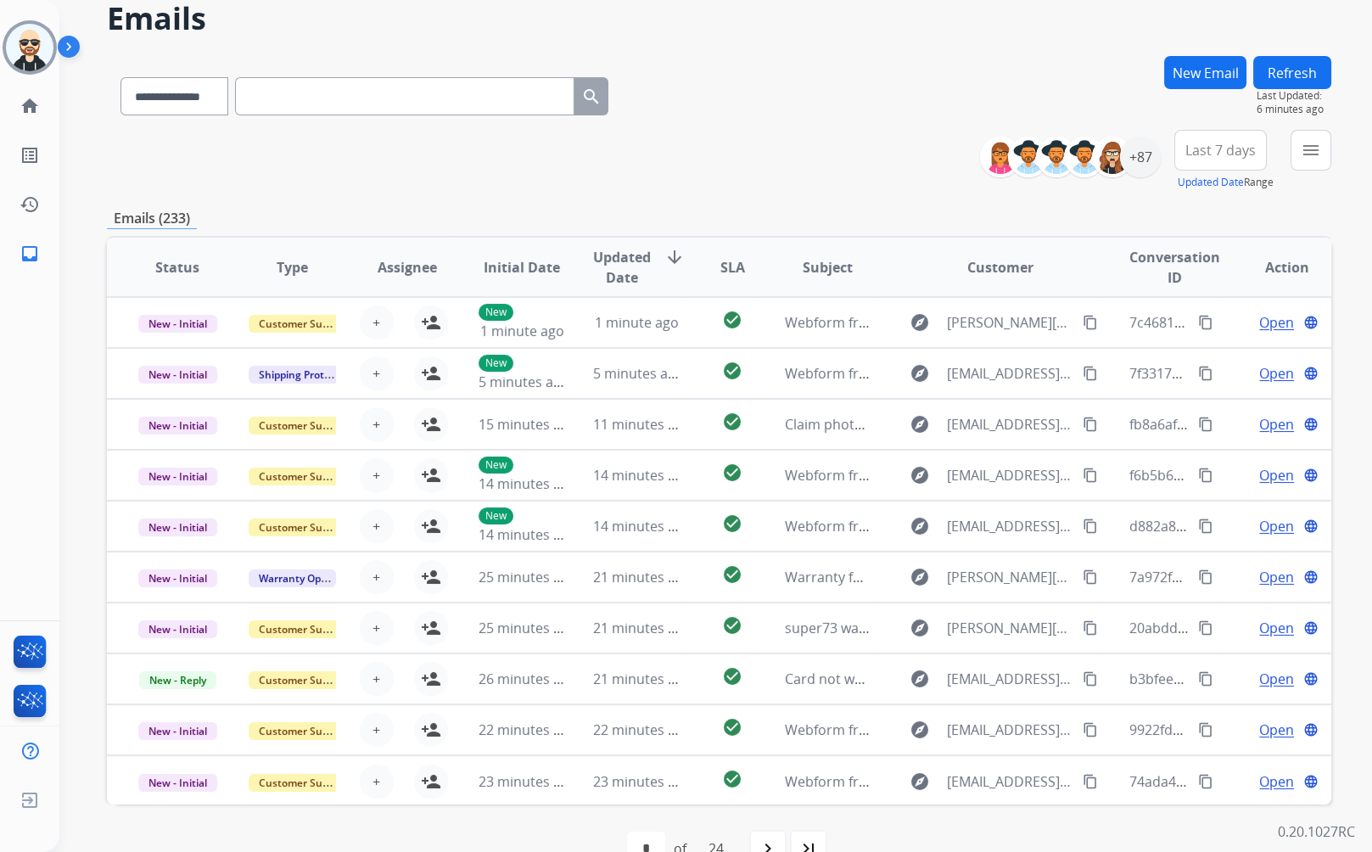
scroll to position [0, 0]
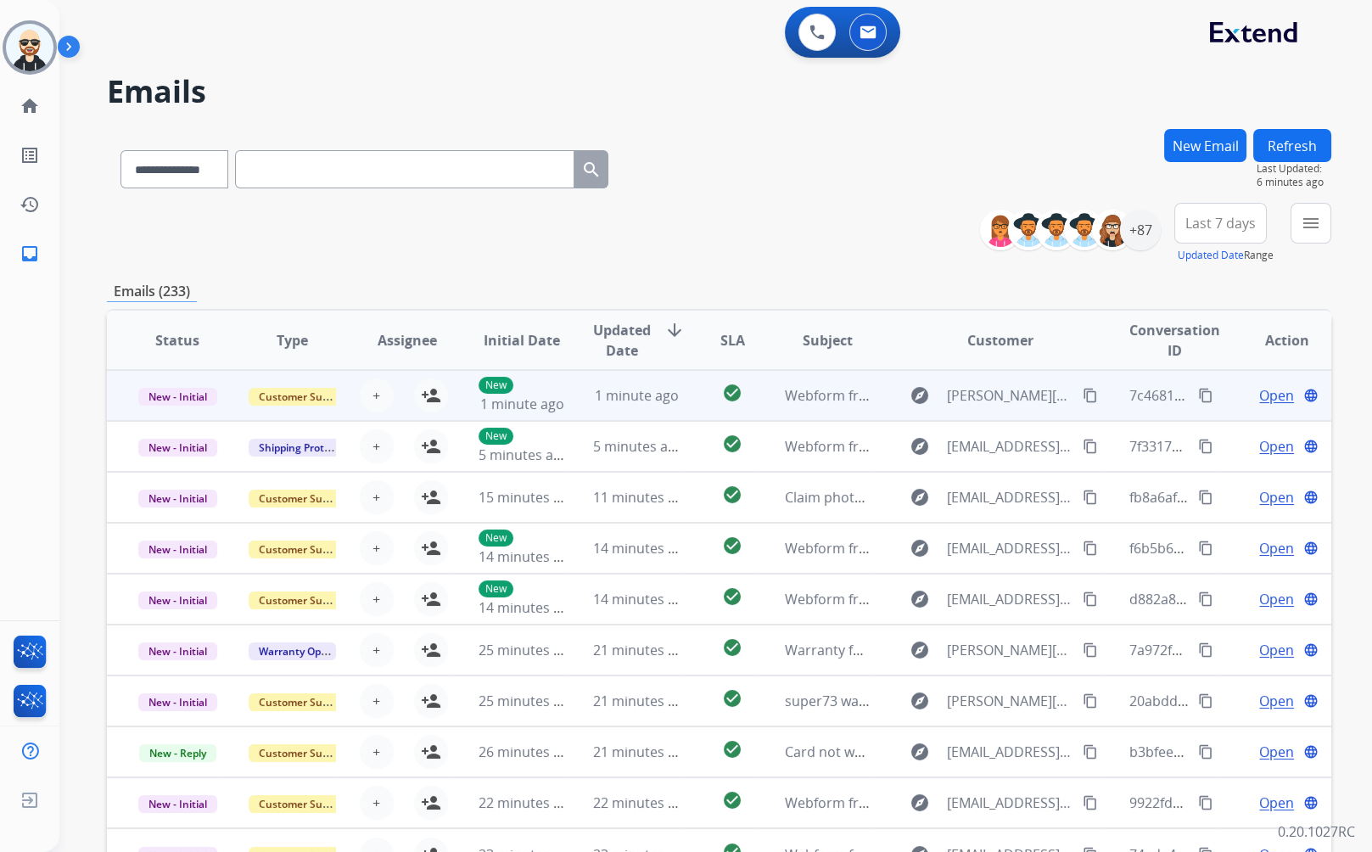
click at [793, 411] on td "Webform from [PERSON_NAME][EMAIL_ADDRESS][PERSON_NAME][DOMAIN_NAME] on [DATE]" at bounding box center [815, 395] width 115 height 51
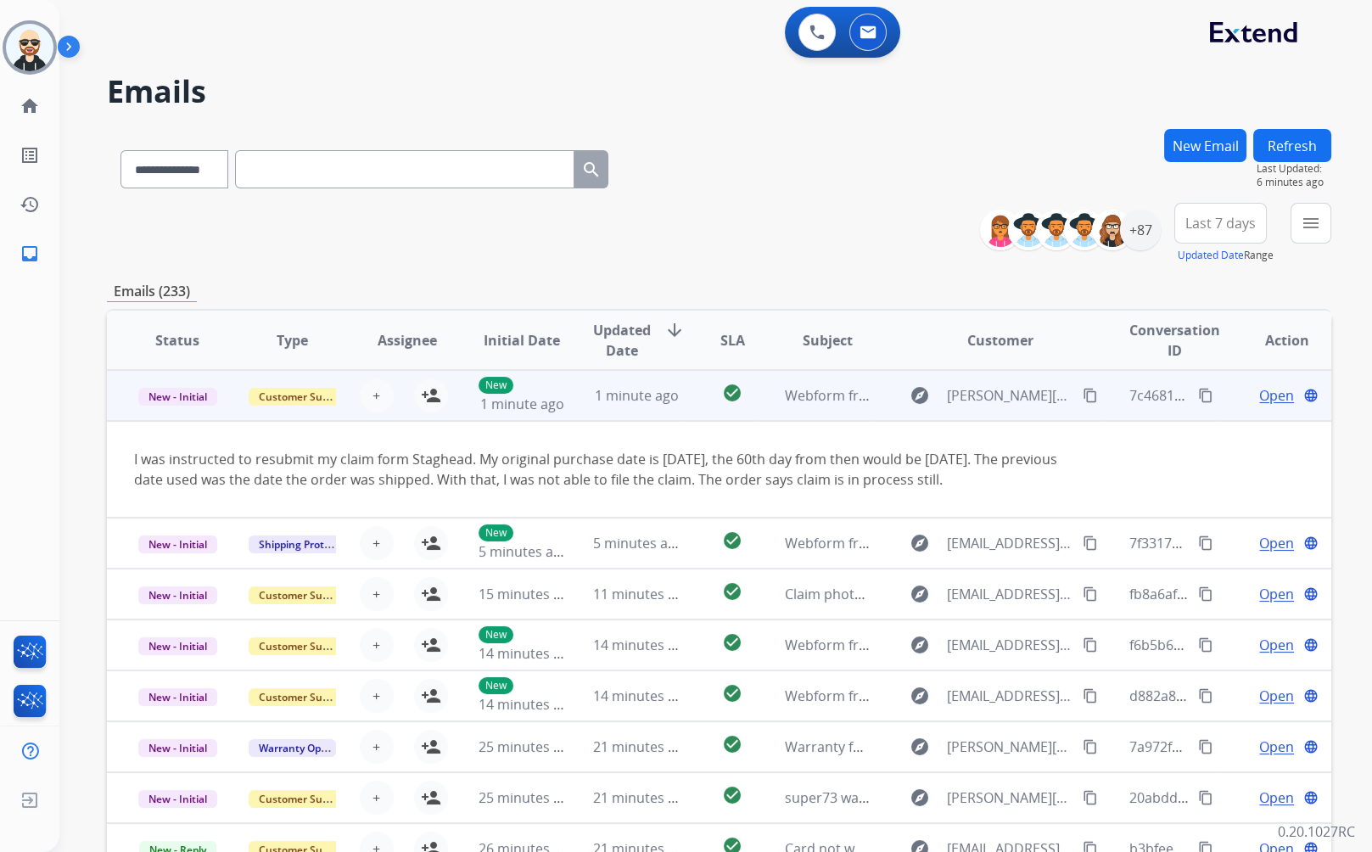
click at [1234, 394] on span "Open" at bounding box center [1276, 395] width 35 height 20
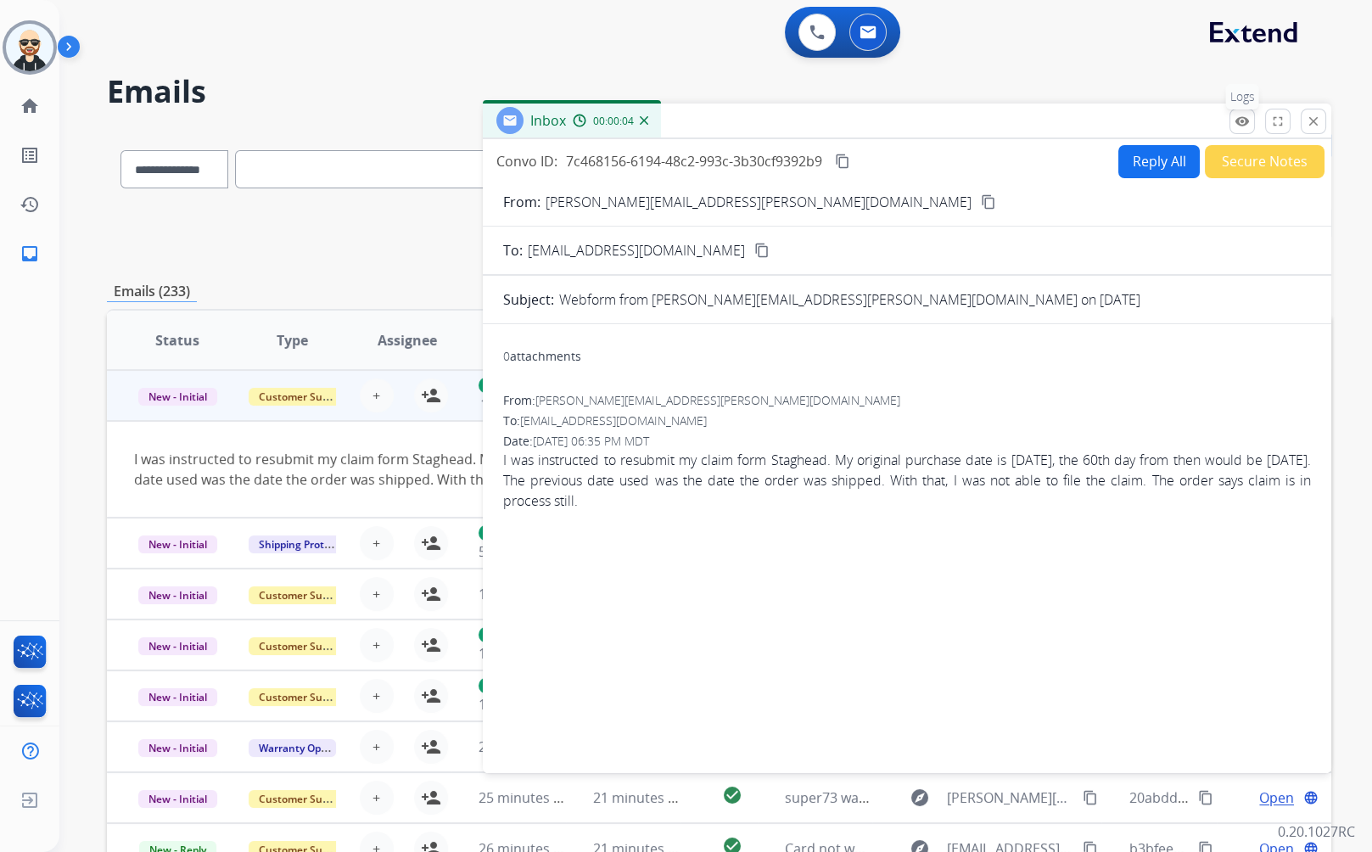
click at [1231, 127] on button "remove_red_eye Logs" at bounding box center [1241, 121] width 25 height 25
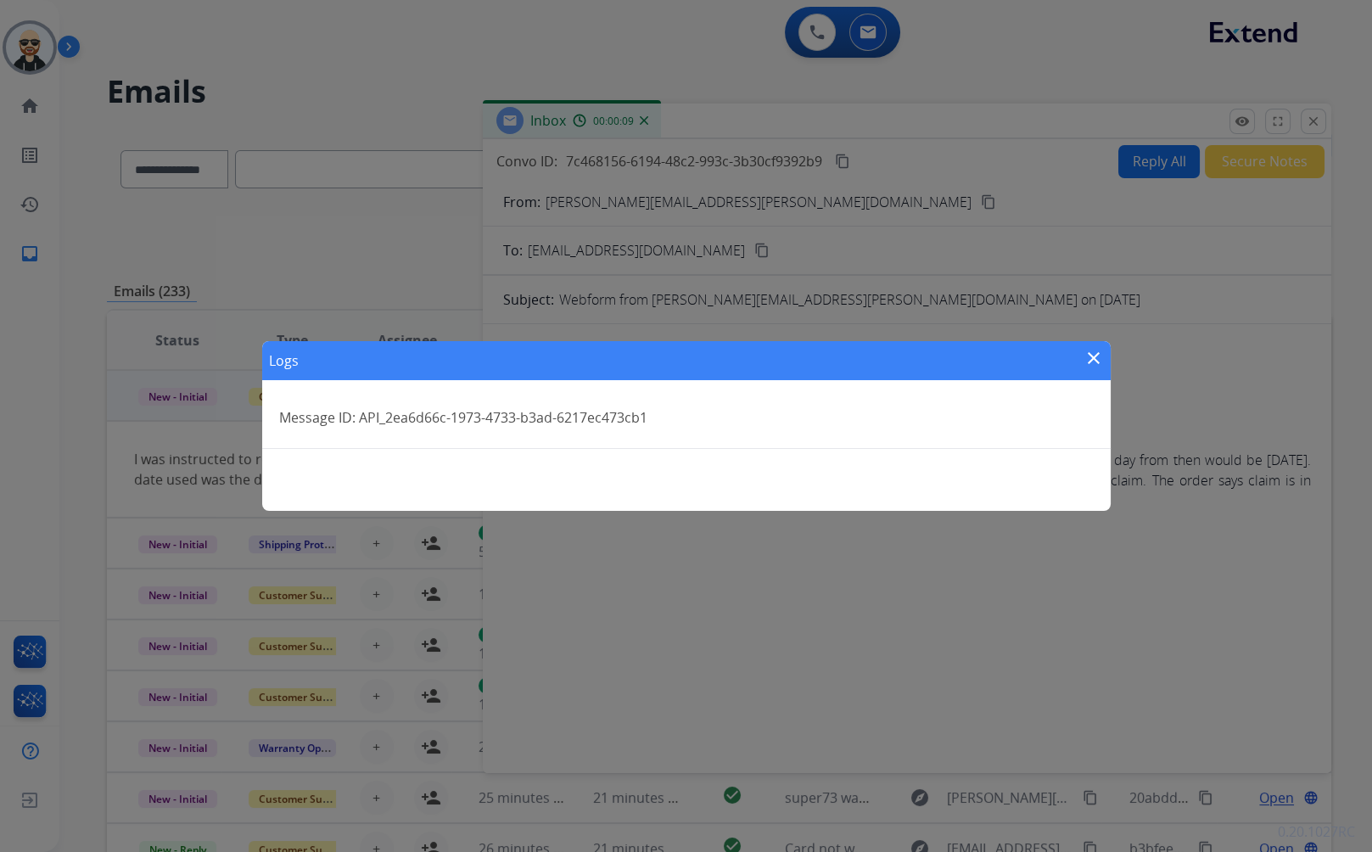
click at [1086, 353] on mat-icon "close" at bounding box center [1093, 358] width 20 height 20
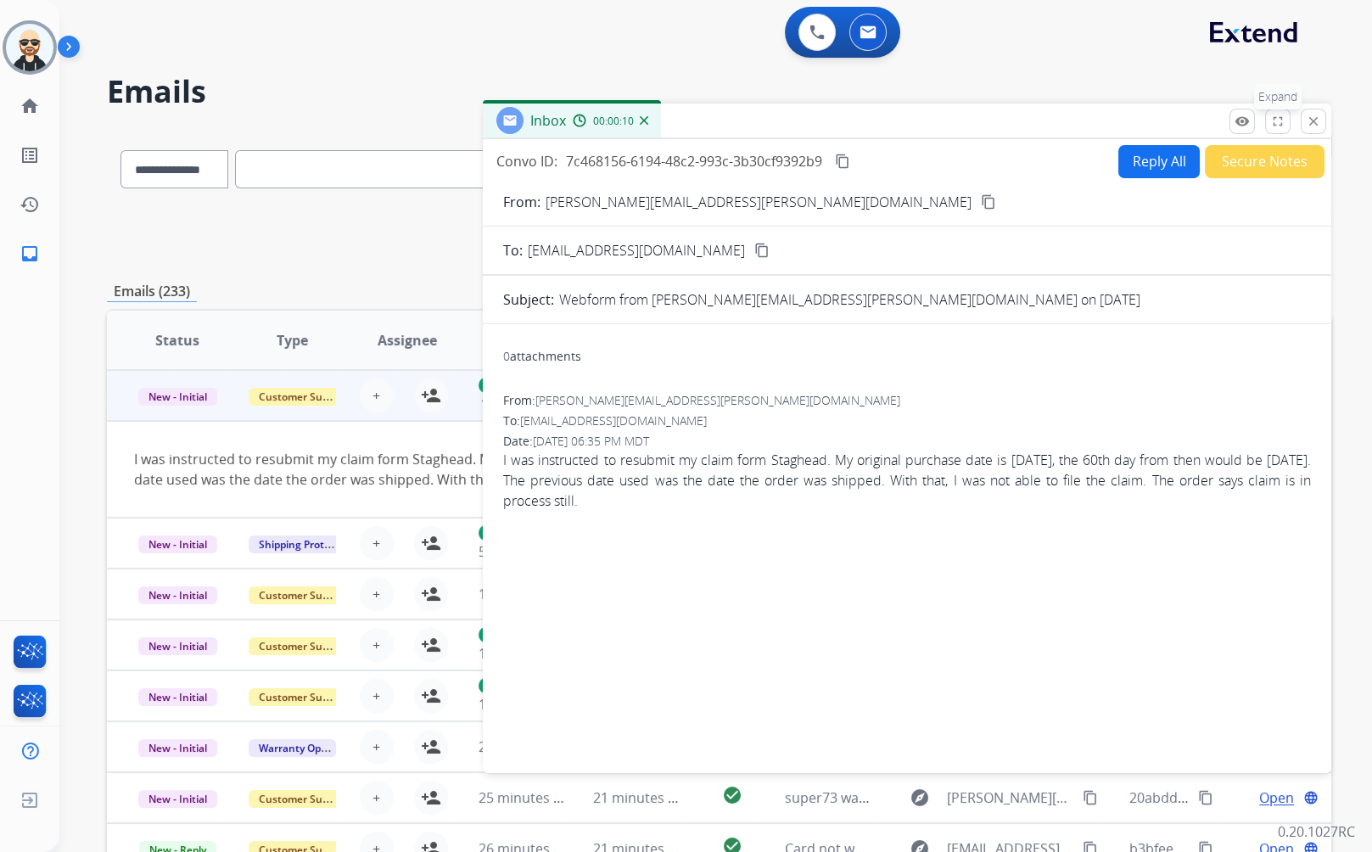
click at [1234, 124] on mat-icon "fullscreen" at bounding box center [1277, 121] width 15 height 15
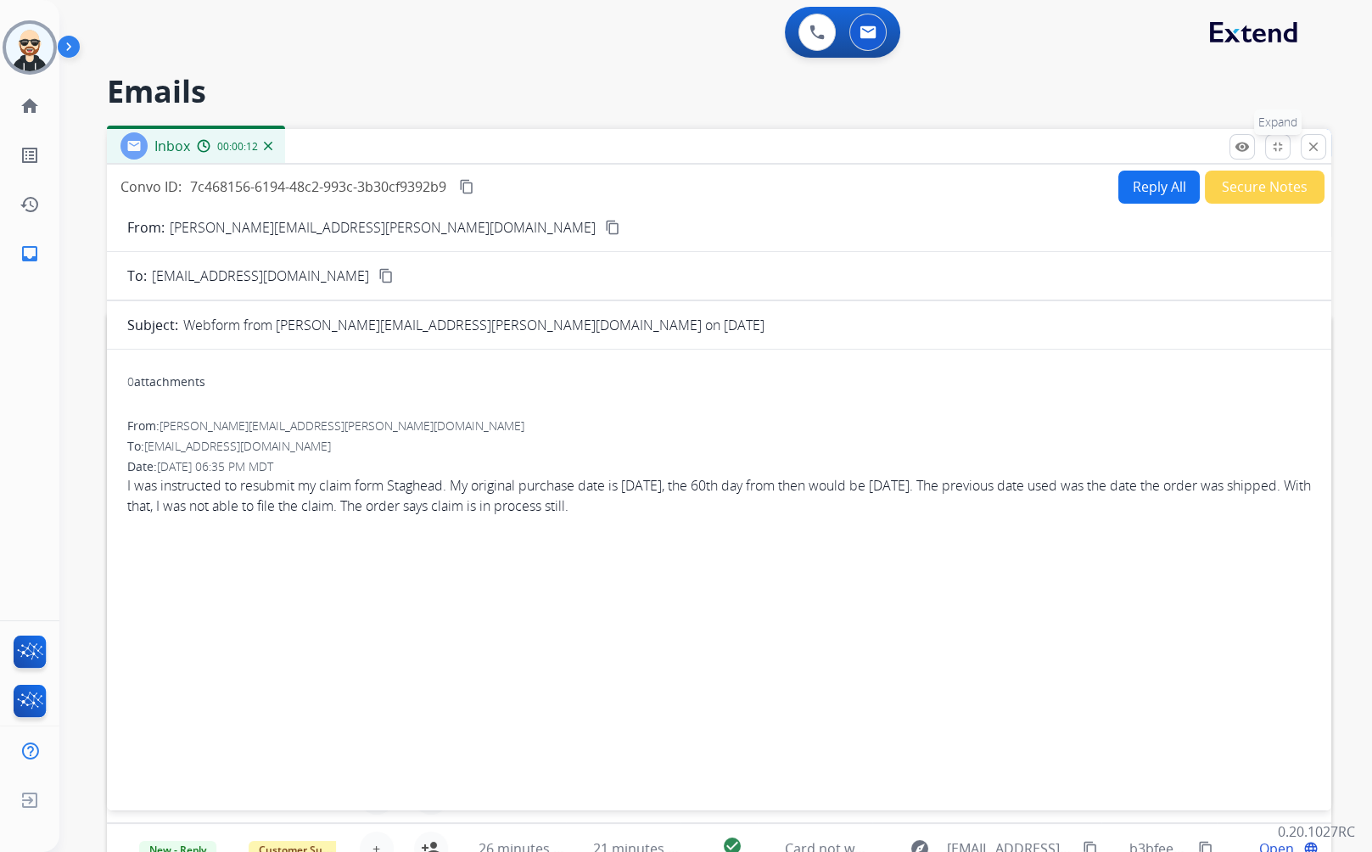
click at [1234, 142] on mat-icon "fullscreen_exit" at bounding box center [1277, 146] width 15 height 15
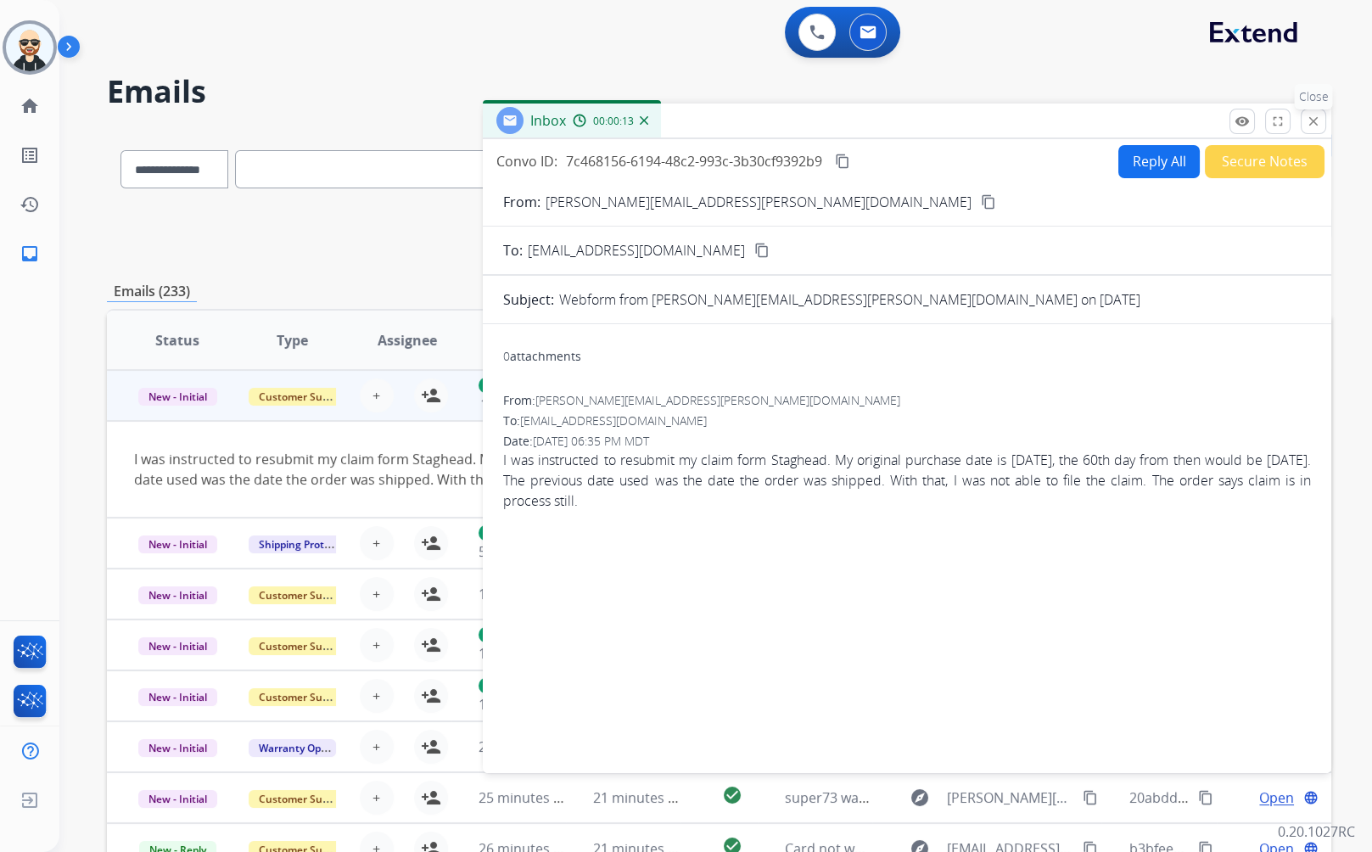
click at [1234, 121] on mat-icon "close" at bounding box center [1313, 121] width 15 height 15
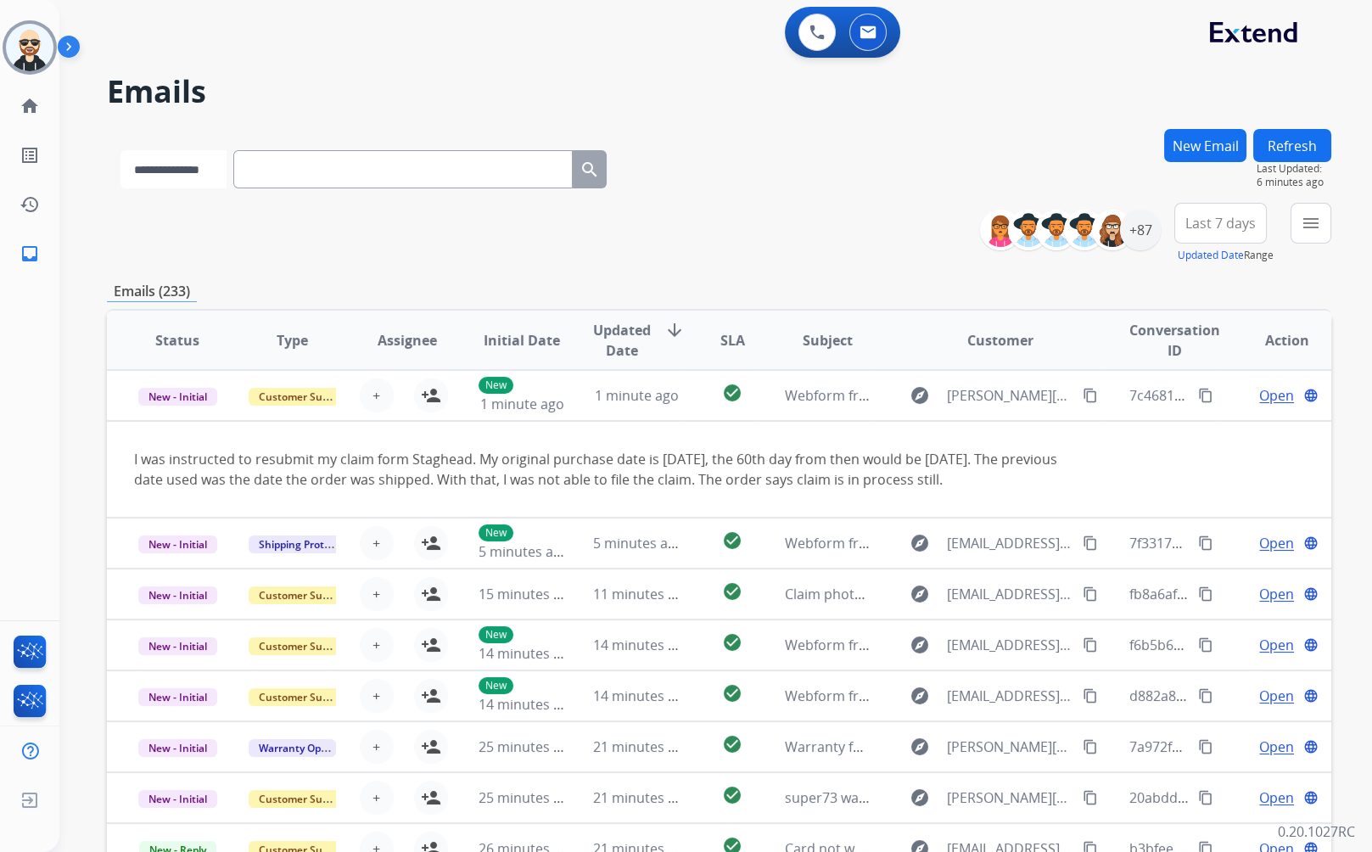
click at [199, 158] on select "**********" at bounding box center [173, 169] width 106 height 38
click at [870, 131] on div "**********" at bounding box center [719, 166] width 1224 height 74
click at [227, 171] on select "**********" at bounding box center [173, 169] width 106 height 38
click at [849, 174] on div "**********" at bounding box center [719, 166] width 1224 height 74
click at [1149, 237] on div "+87" at bounding box center [1140, 230] width 41 height 41
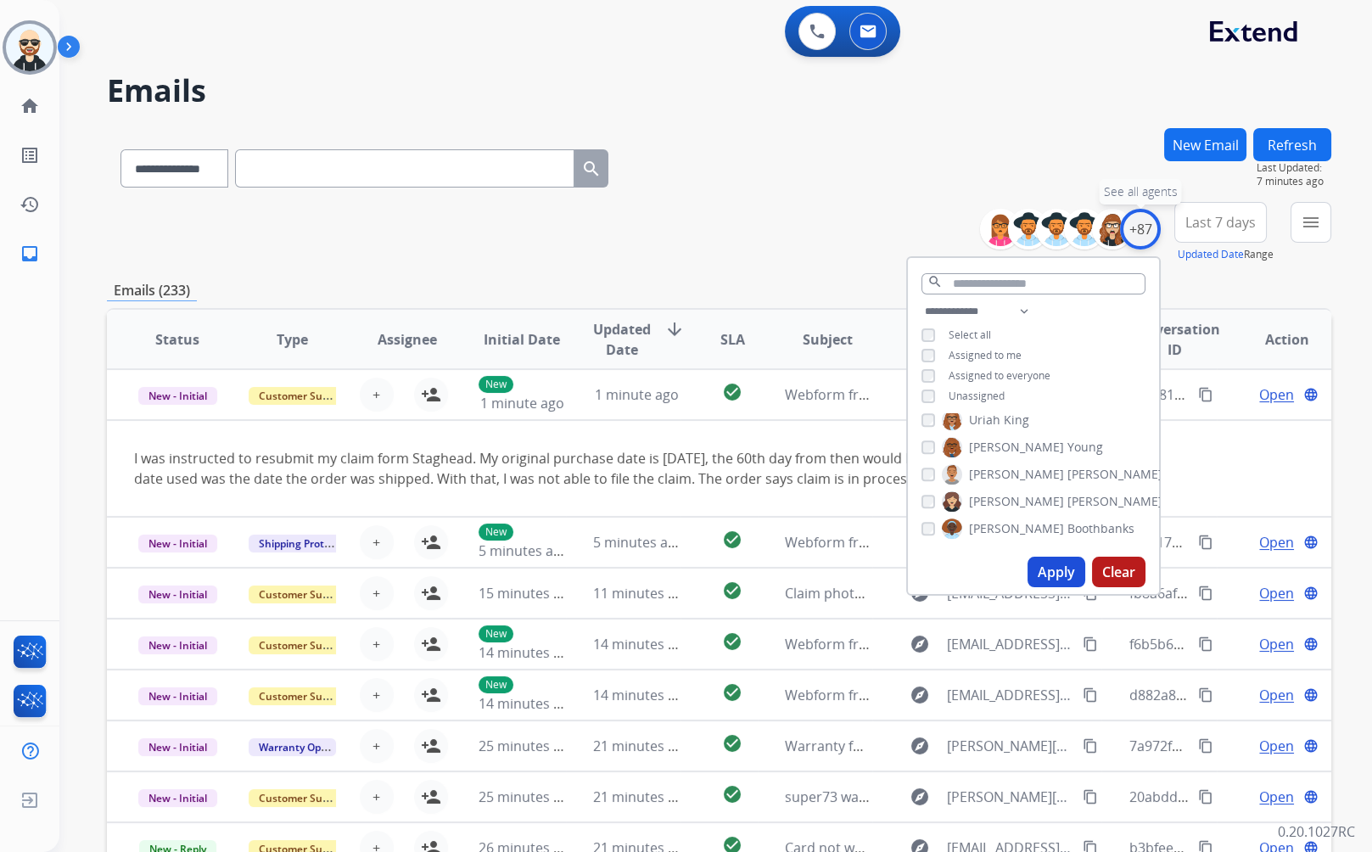
click at [1142, 229] on div "+87" at bounding box center [1140, 229] width 41 height 41
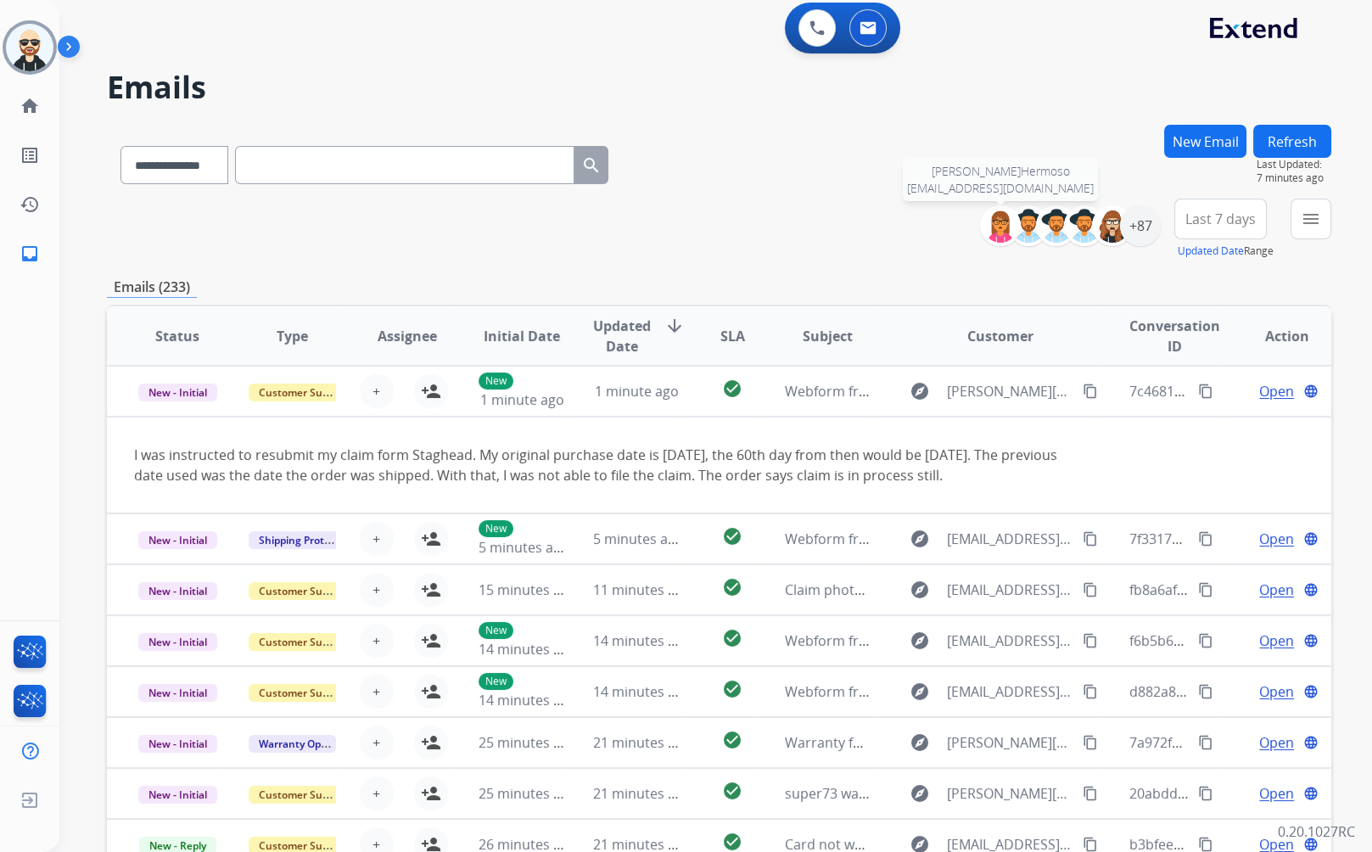
scroll to position [5, 0]
click at [93, 765] on span "Log out" at bounding box center [112, 803] width 40 height 16
